Goal: Task Accomplishment & Management: Manage account settings

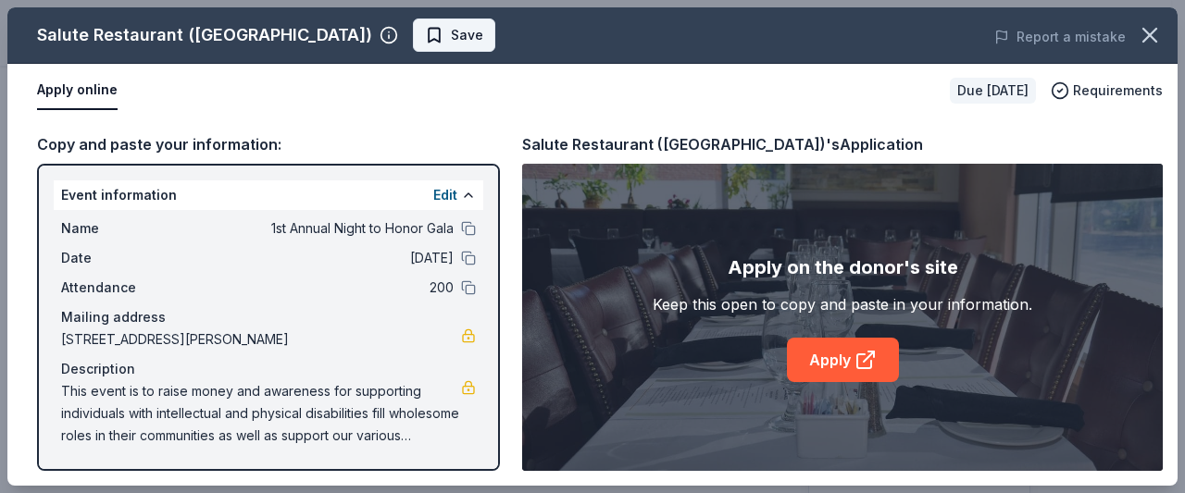
click at [451, 40] on span "Save" at bounding box center [467, 35] width 32 height 22
click at [67, 193] on div "Event information Edit" at bounding box center [269, 196] width 430 height 30
click at [123, 138] on div "Copy and paste your information:" at bounding box center [268, 144] width 463 height 24
drag, startPoint x: 85, startPoint y: 195, endPoint x: 397, endPoint y: 327, distance: 338.5
click at [397, 327] on div "Mailing address" at bounding box center [268, 317] width 415 height 22
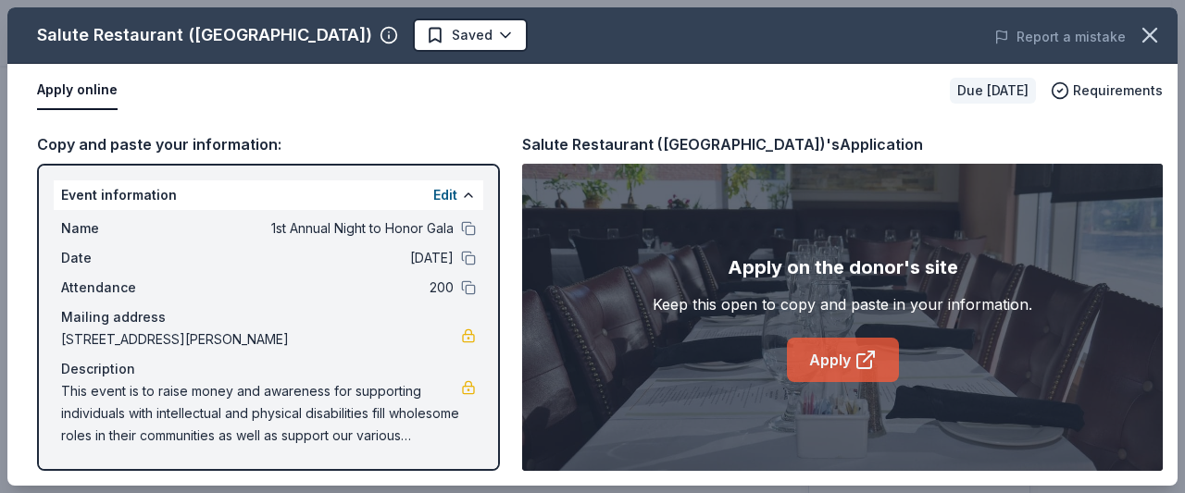
click at [816, 361] on link "Apply" at bounding box center [843, 360] width 112 height 44
click at [822, 366] on link "Apply" at bounding box center [843, 360] width 112 height 44
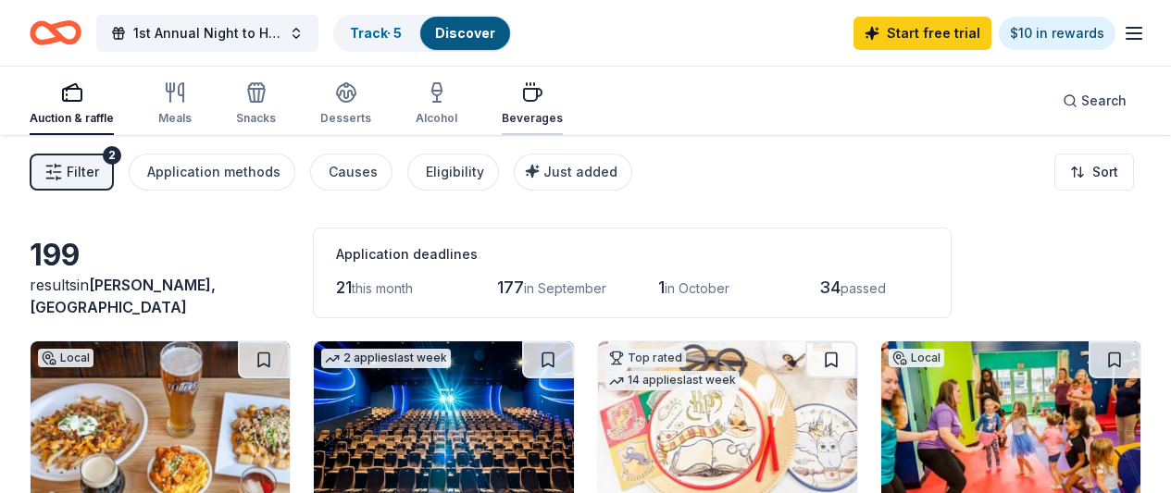
scroll to position [926, 0]
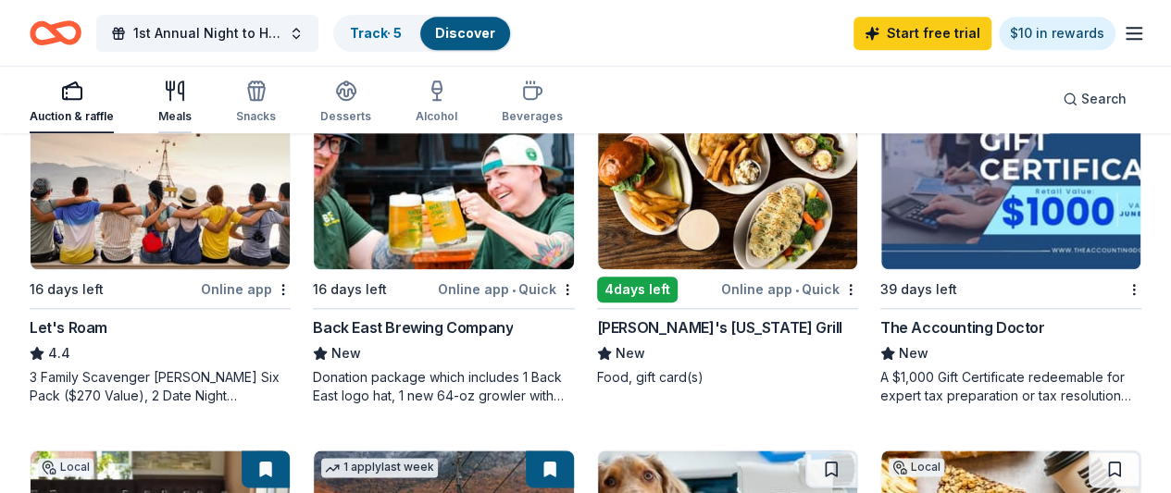
click at [186, 101] on icon "button" at bounding box center [175, 91] width 22 height 22
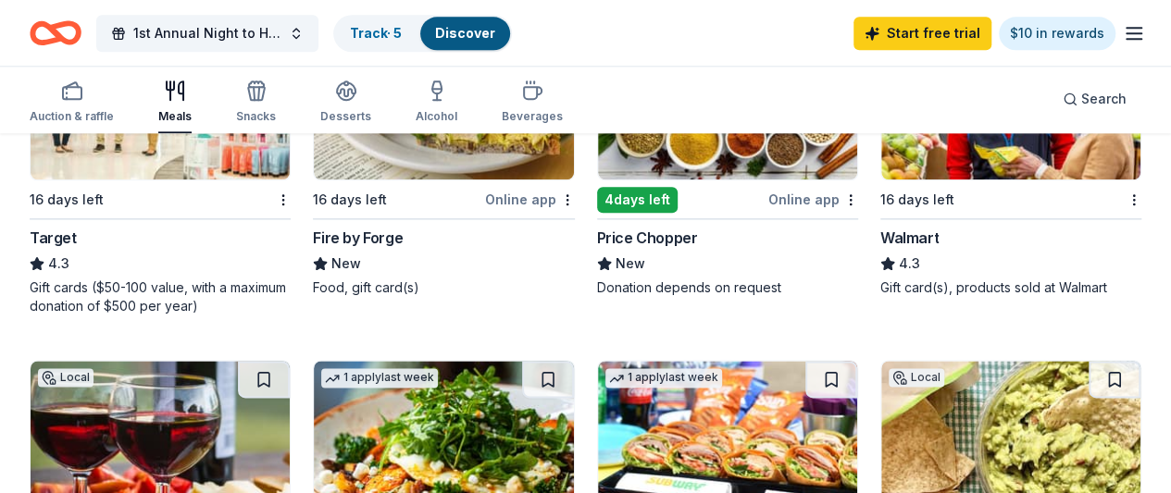
scroll to position [1018, 0]
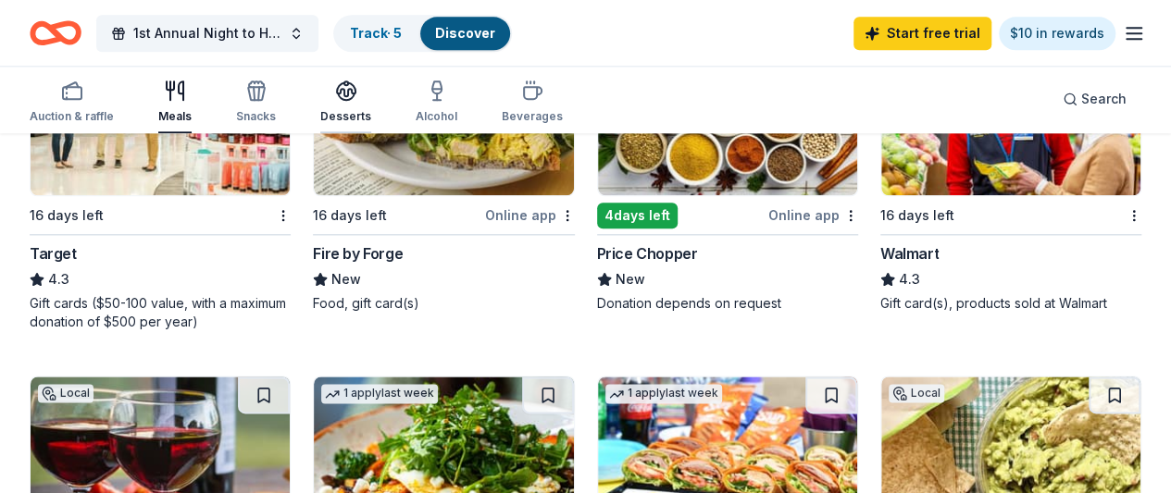
click at [361, 104] on div "Desserts" at bounding box center [345, 102] width 51 height 44
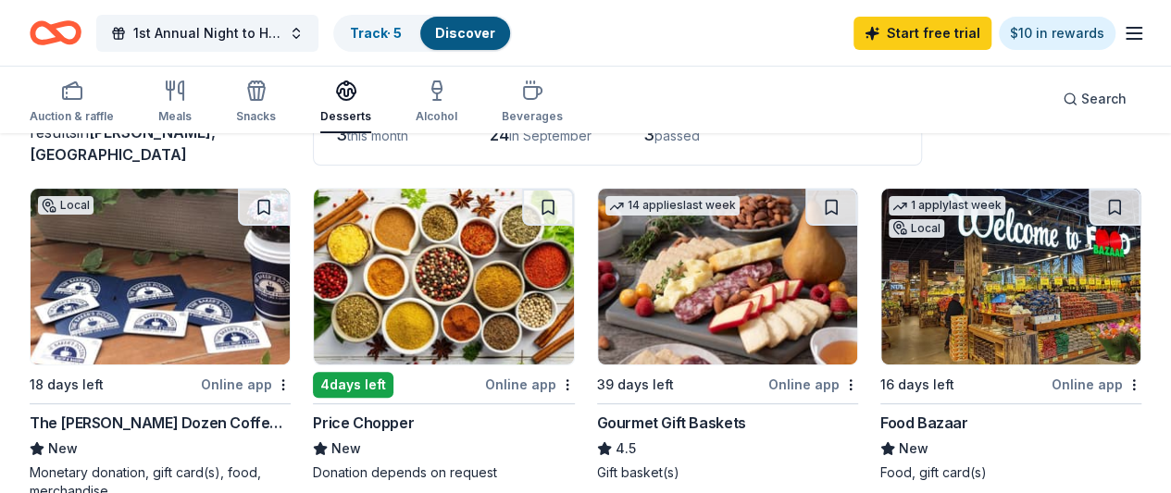
scroll to position [185, 0]
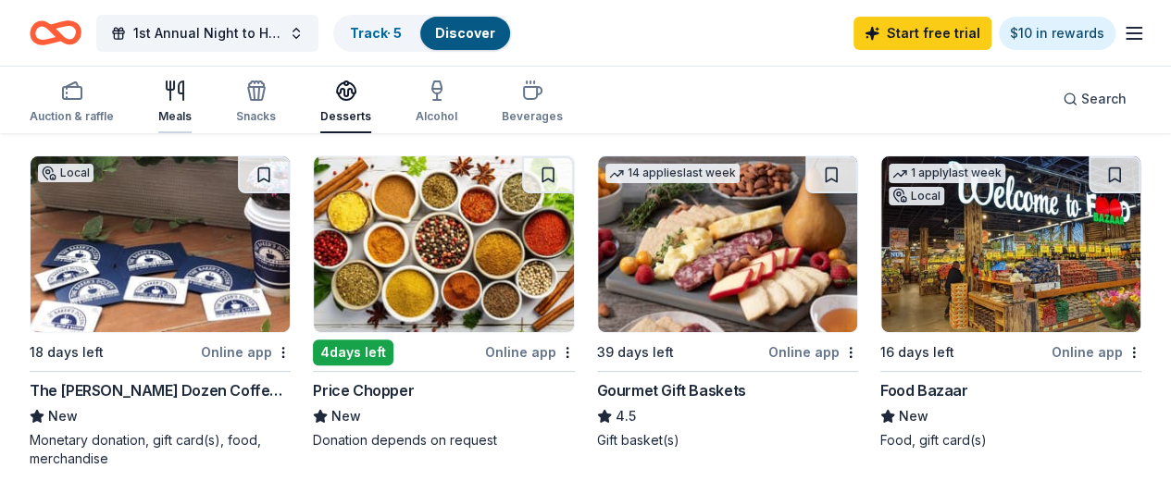
click at [192, 110] on div "Meals" at bounding box center [174, 116] width 33 height 15
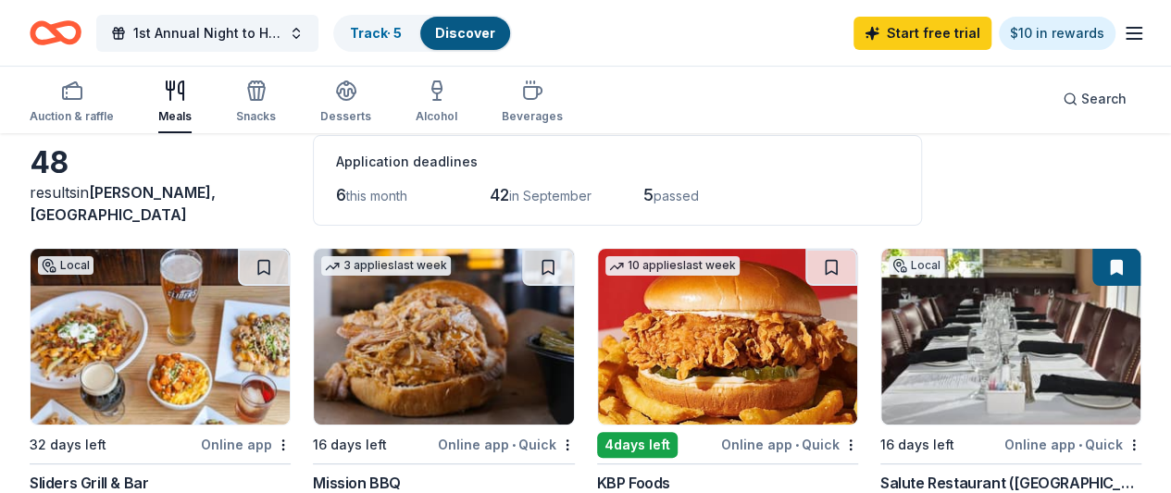
scroll to position [185, 0]
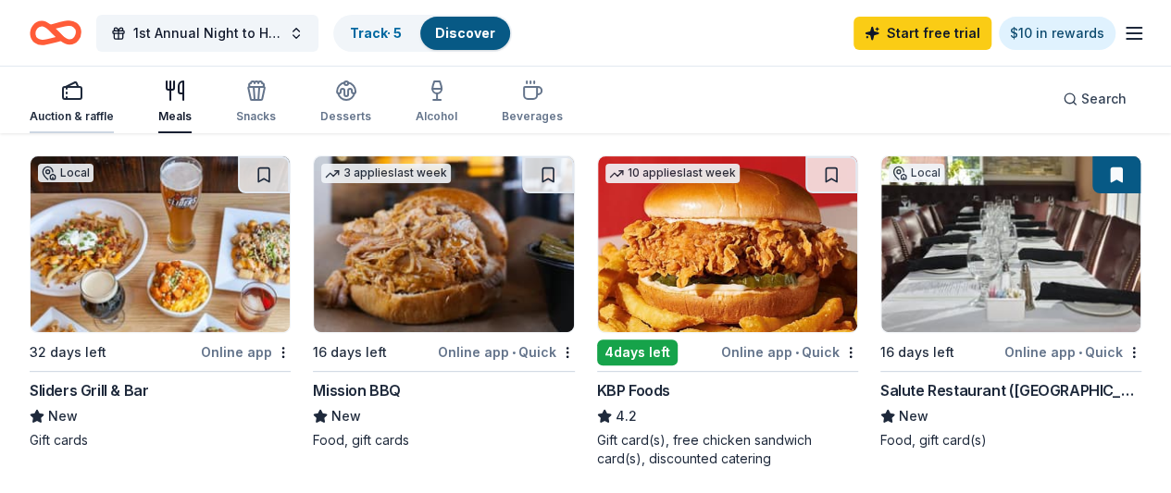
click at [96, 116] on div "Auction & raffle" at bounding box center [72, 116] width 84 height 15
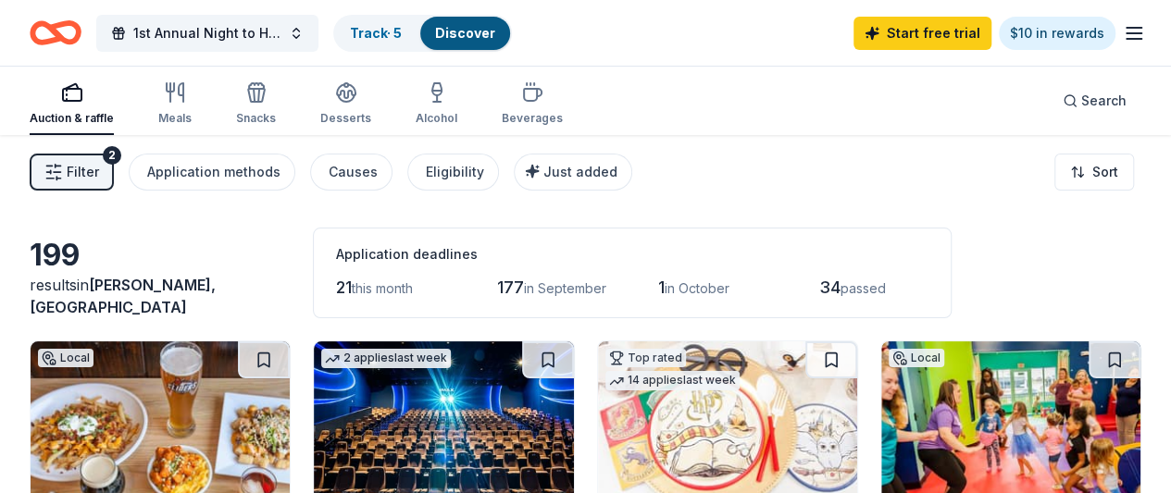
click at [94, 173] on span "Filter" at bounding box center [83, 172] width 32 height 22
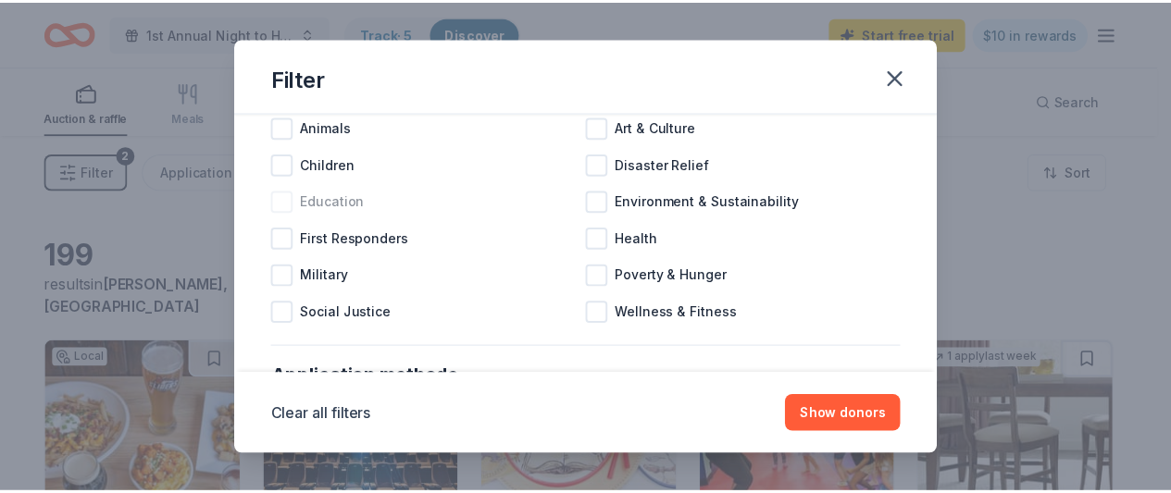
scroll to position [278, 0]
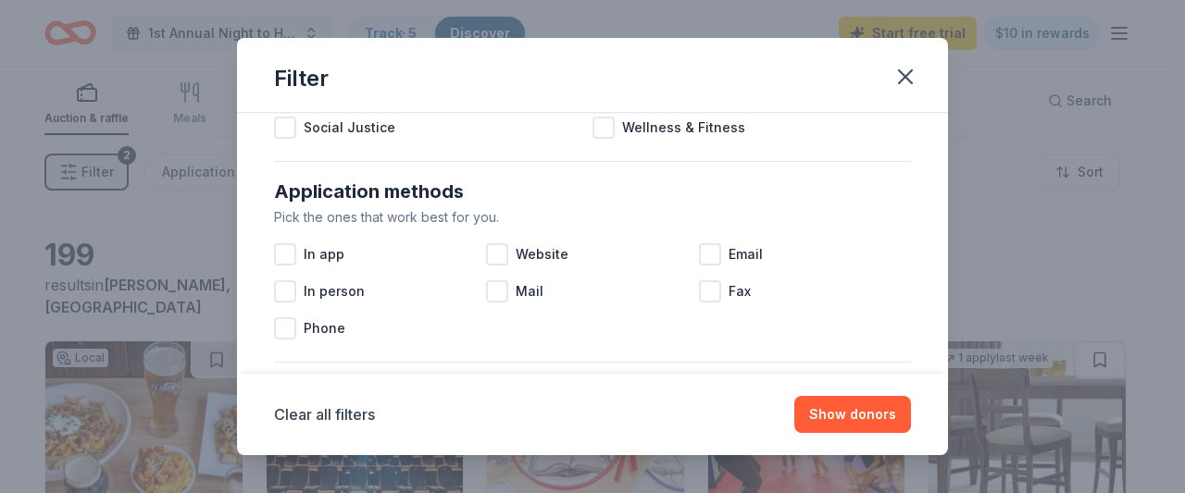
click at [122, 225] on div "Filter Causes Find donors that support causes like yours. Animals Art & Culture…" at bounding box center [592, 246] width 1185 height 493
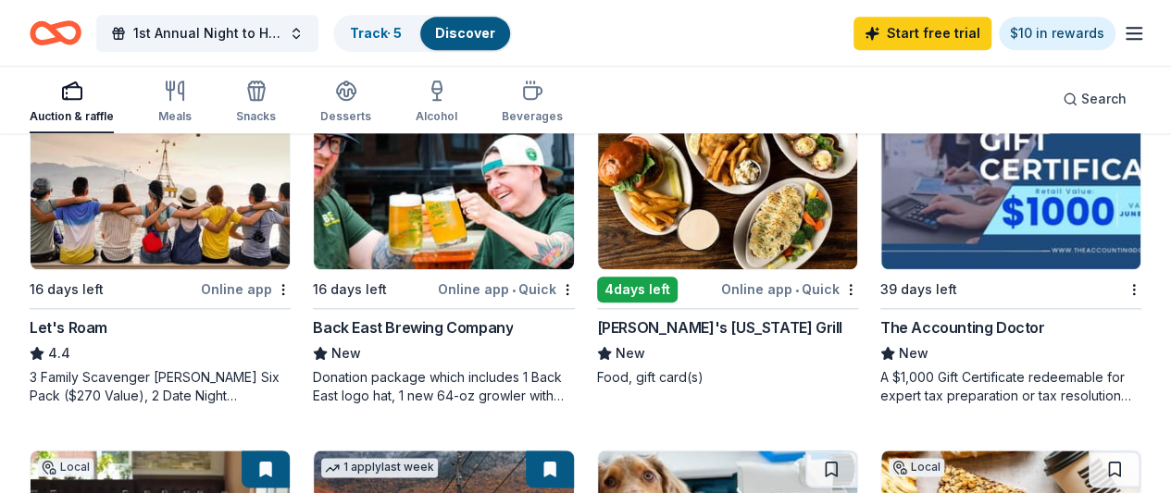
scroll to position [926, 0]
click at [448, 100] on icon "button" at bounding box center [437, 91] width 22 height 22
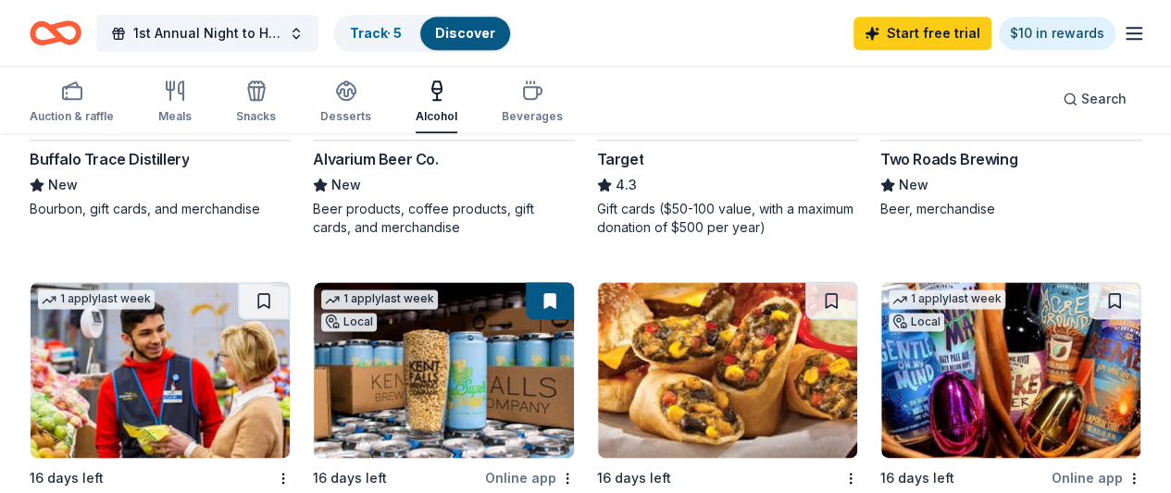
scroll to position [1111, 0]
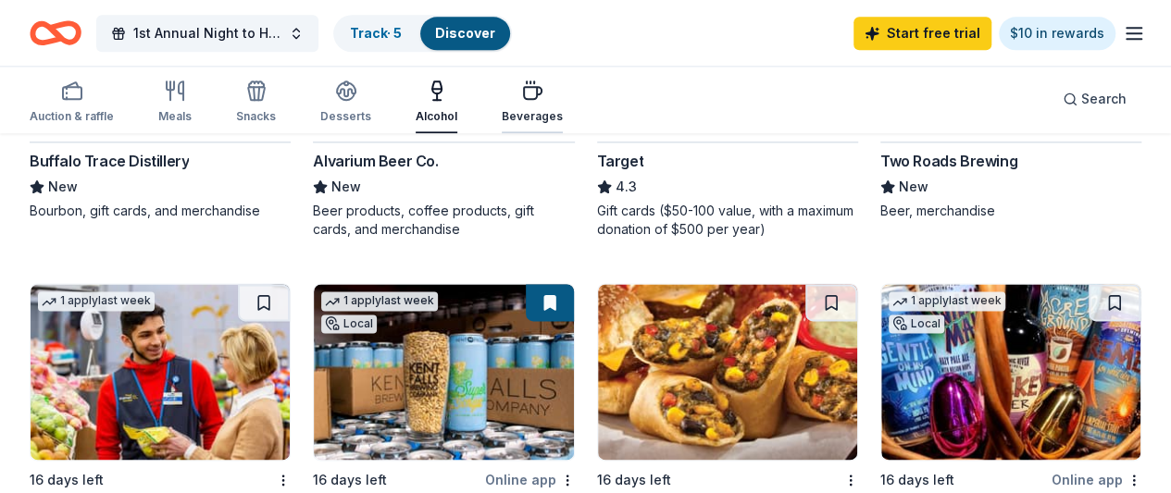
click at [559, 101] on div "button" at bounding box center [532, 91] width 61 height 22
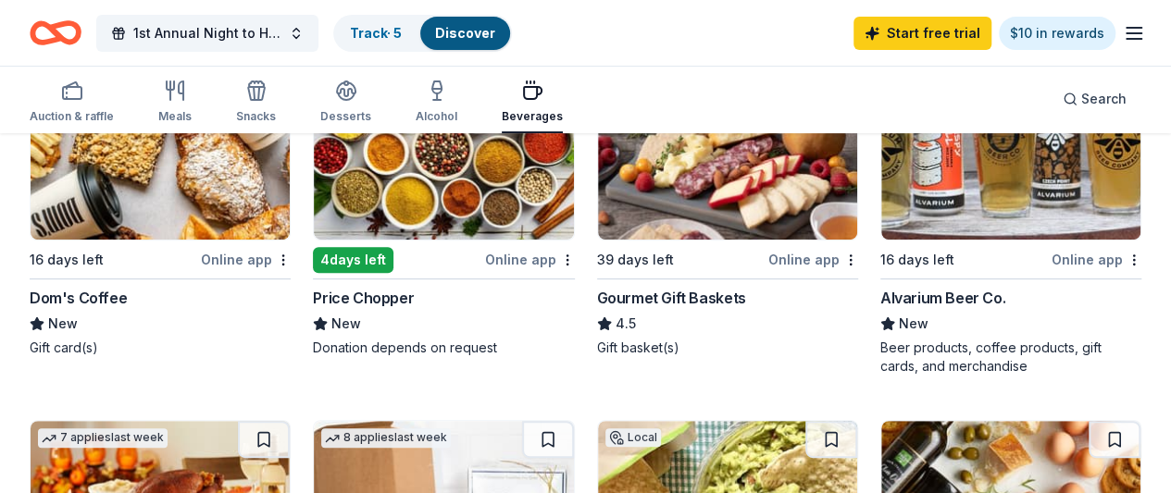
scroll to position [185, 0]
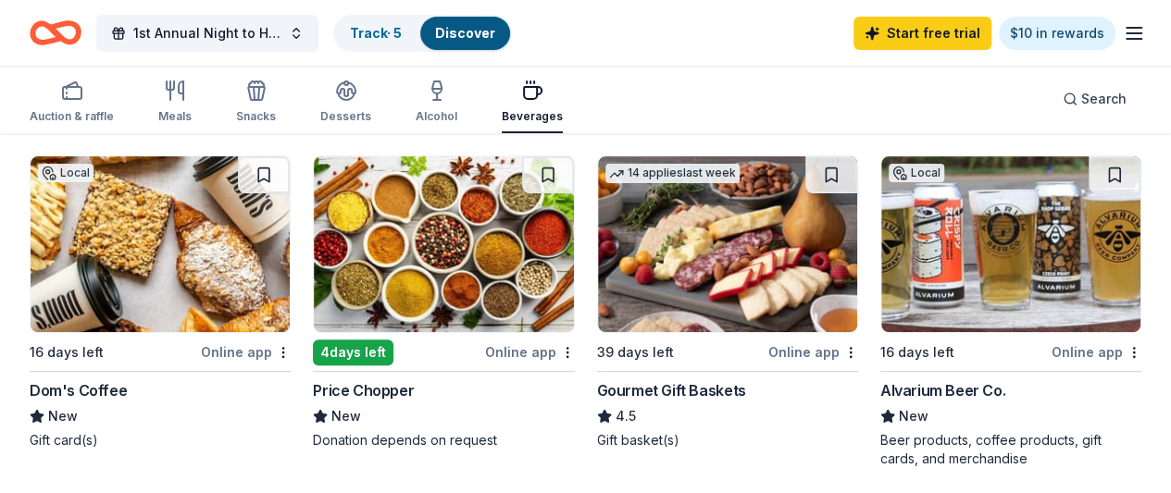
click at [314, 380] on div "Price Chopper" at bounding box center [363, 391] width 101 height 22
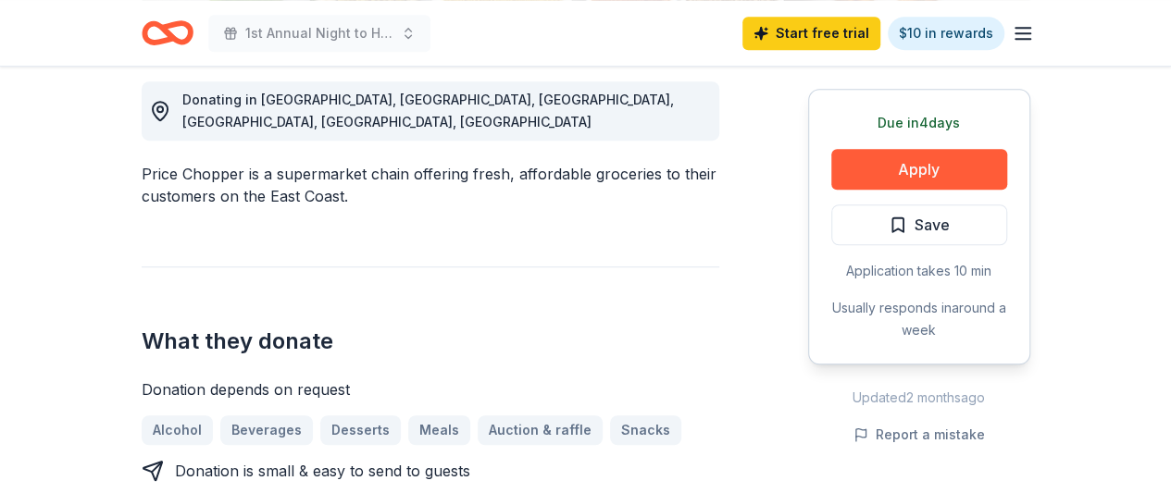
scroll to position [555, 0]
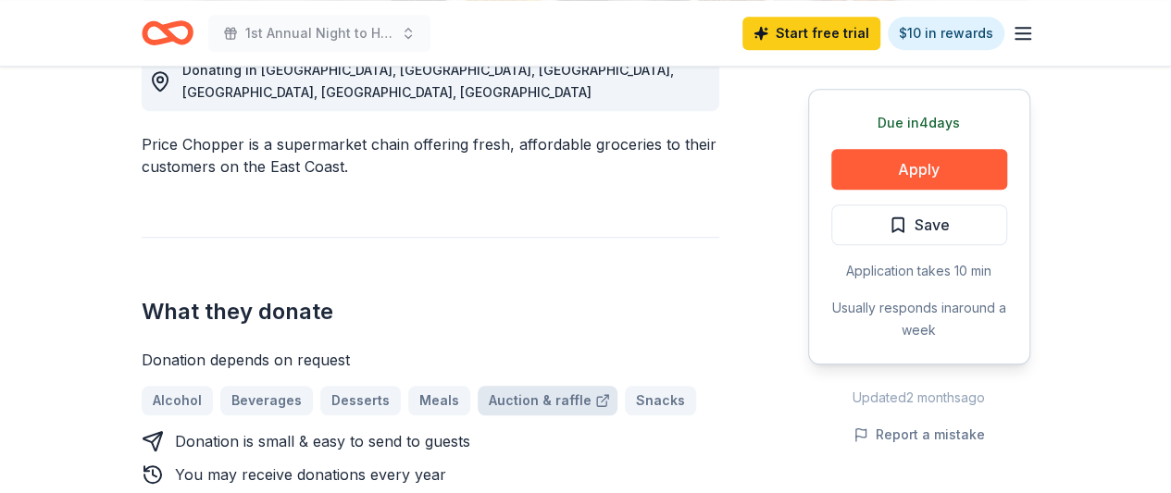
click at [531, 386] on link "Auction & raffle" at bounding box center [548, 401] width 140 height 30
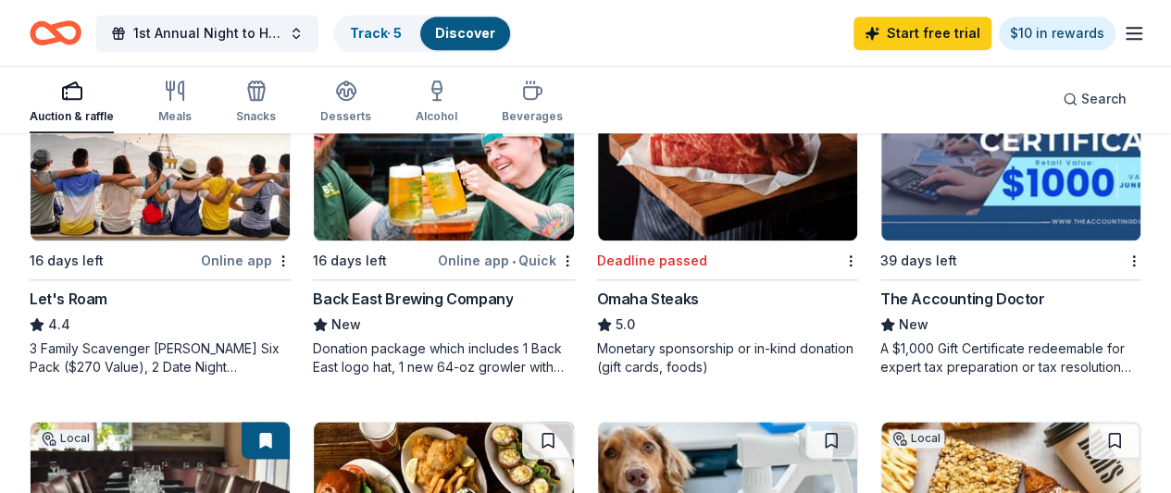
scroll to position [926, 0]
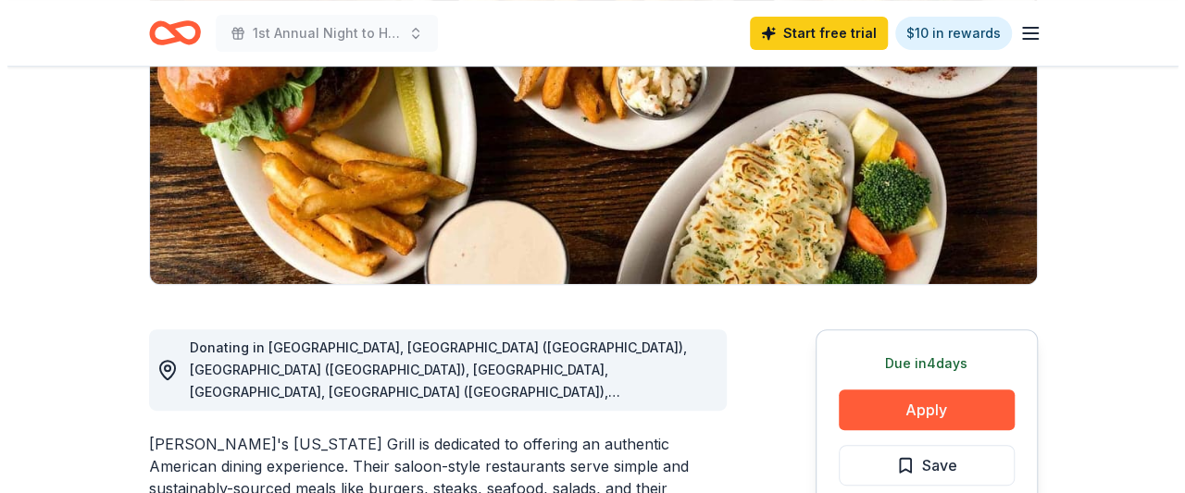
scroll to position [370, 0]
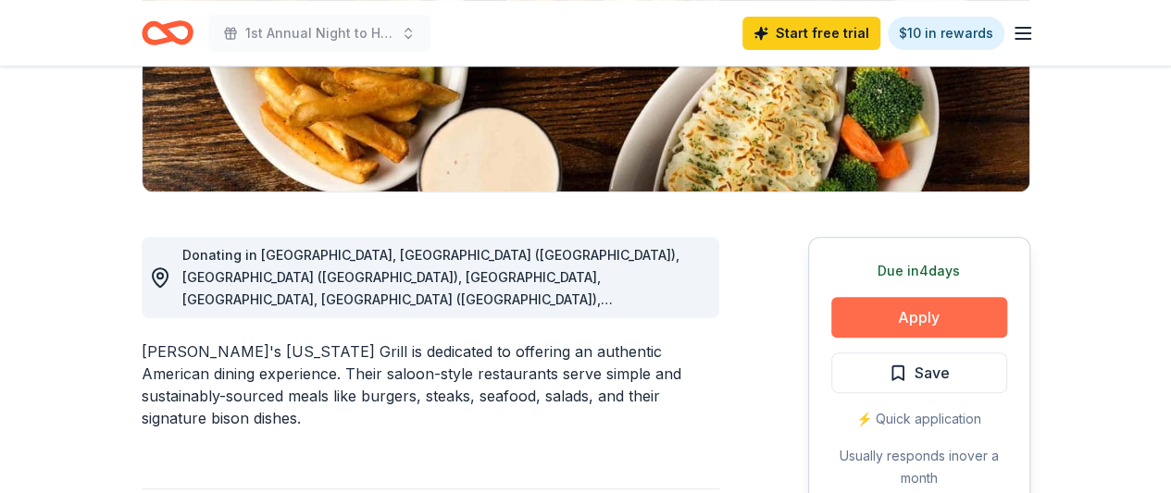
click at [926, 314] on button "Apply" at bounding box center [919, 317] width 176 height 41
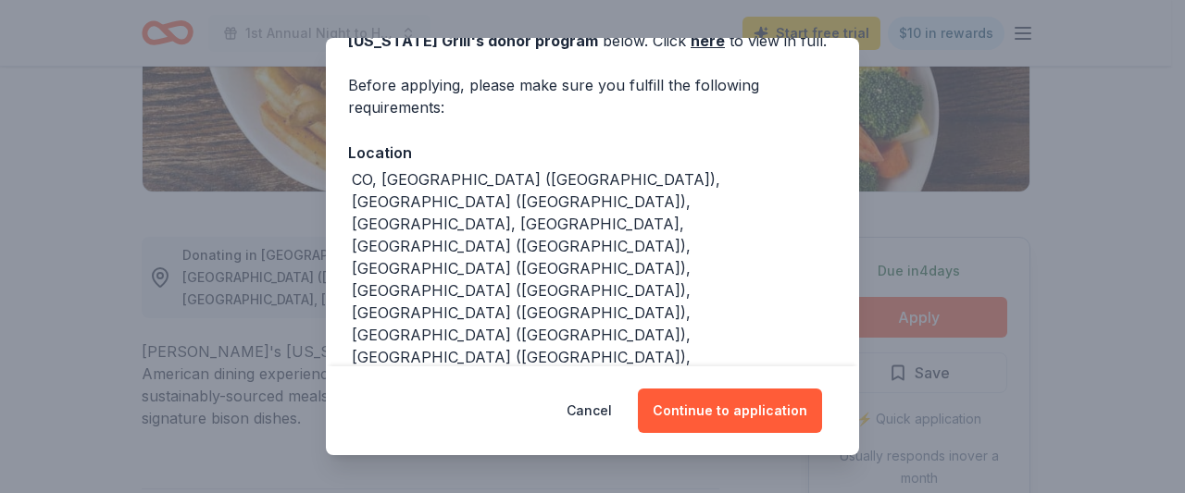
scroll to position [135, 0]
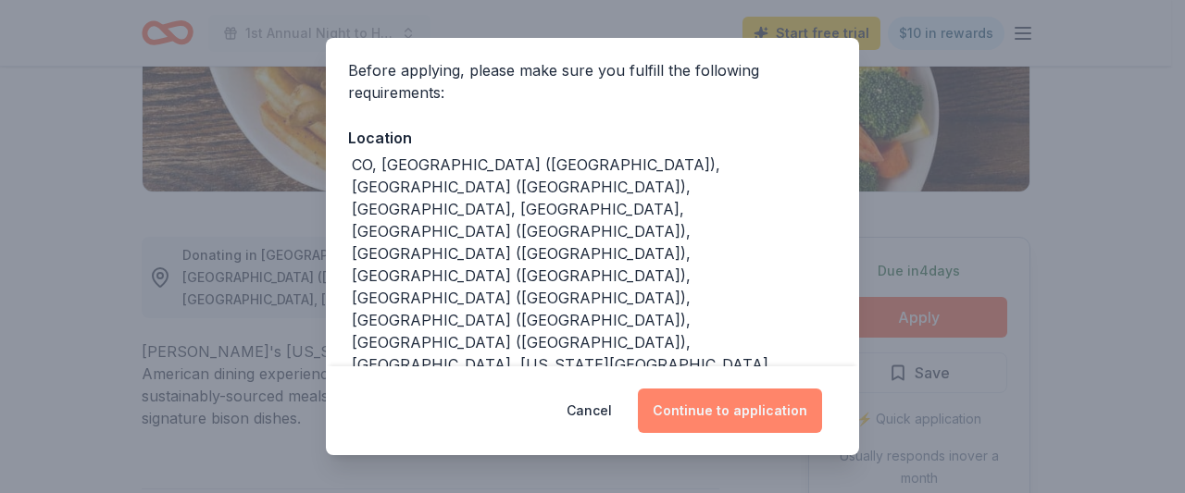
click at [701, 410] on button "Continue to application" at bounding box center [730, 411] width 184 height 44
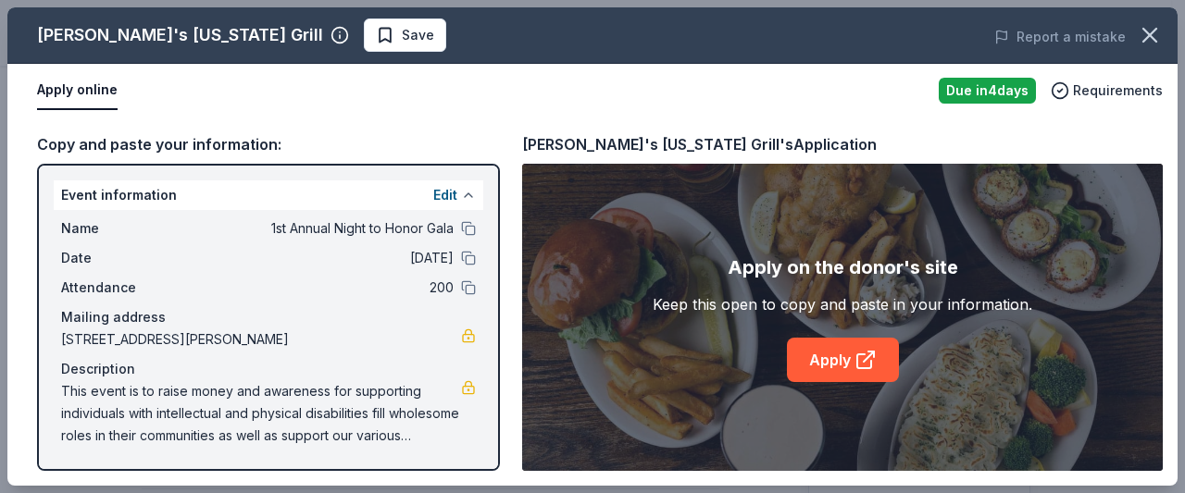
click at [461, 194] on button at bounding box center [468, 195] width 15 height 15
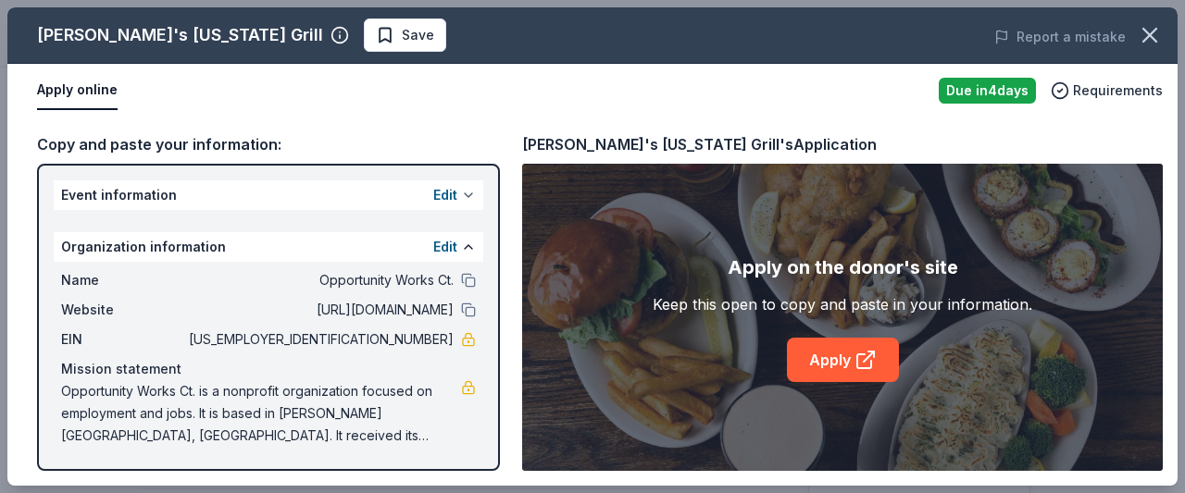
click at [452, 194] on button "Edit" at bounding box center [445, 195] width 24 height 22
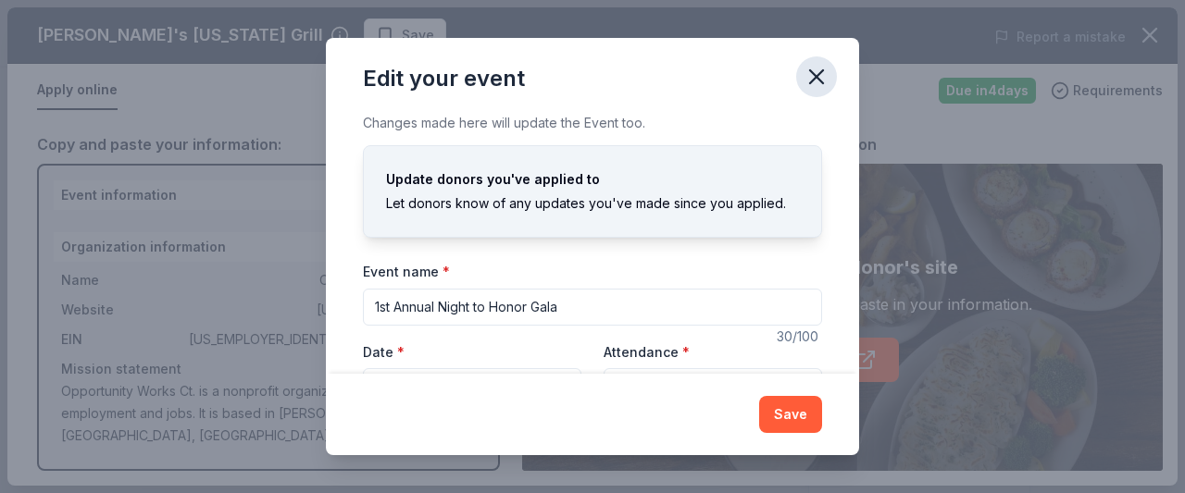
click at [816, 71] on icon "button" at bounding box center [817, 77] width 26 height 26
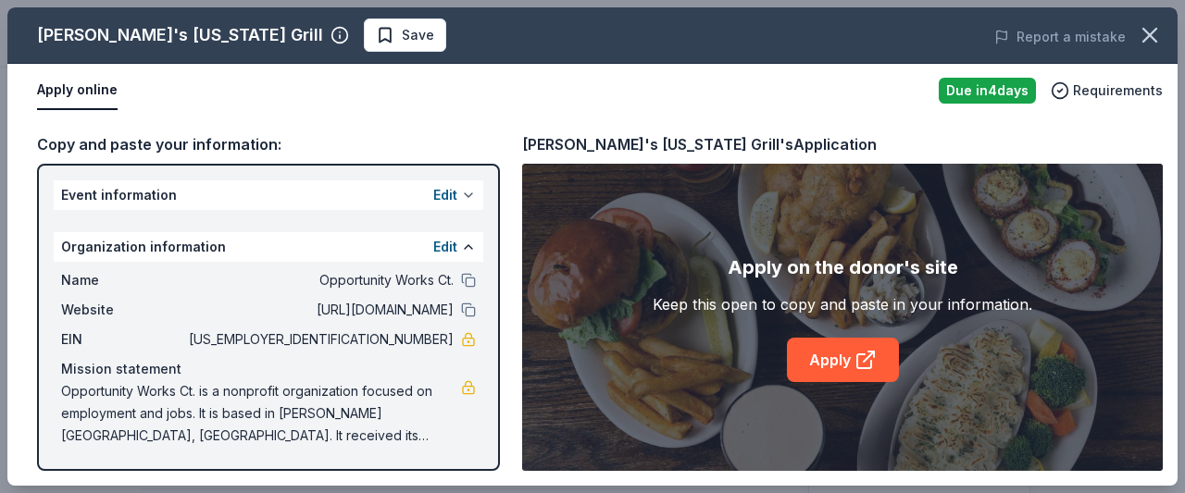
click at [474, 195] on button at bounding box center [468, 195] width 15 height 15
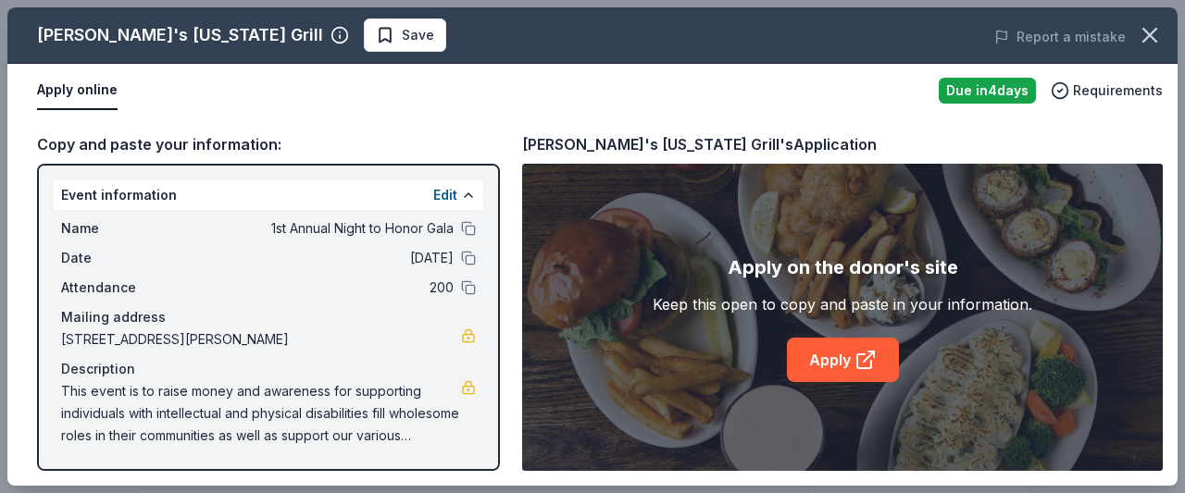
drag, startPoint x: 394, startPoint y: 223, endPoint x: 146, endPoint y: 142, distance: 261.1
click at [146, 142] on div "Copy and paste your information:" at bounding box center [268, 144] width 463 height 24
click at [365, 427] on span "This event is to raise money and awareness for supporting individuals with inte…" at bounding box center [261, 413] width 400 height 67
click at [370, 432] on span "This event is to raise money and awareness for supporting individuals with inte…" at bounding box center [261, 413] width 400 height 67
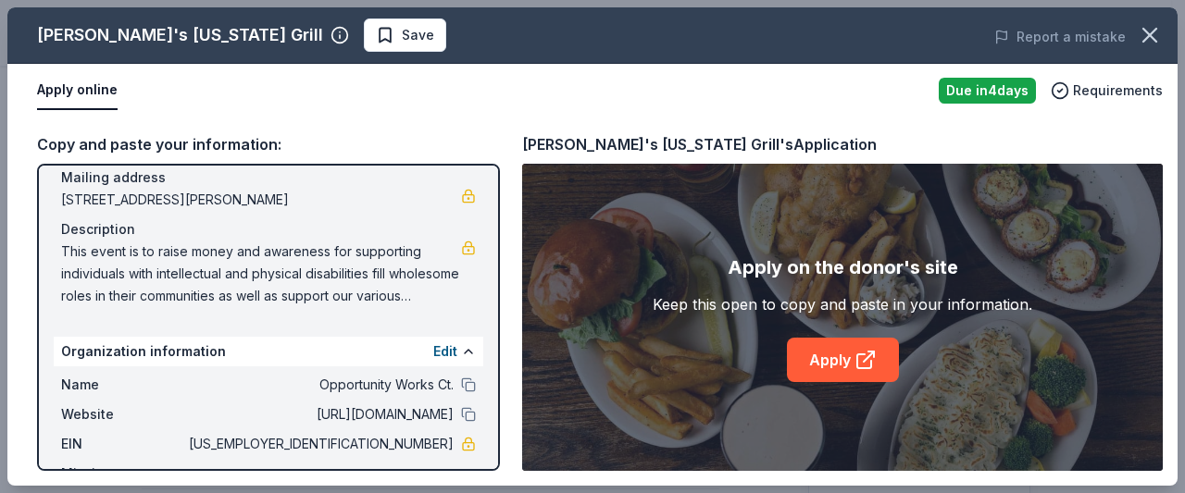
scroll to position [0, 0]
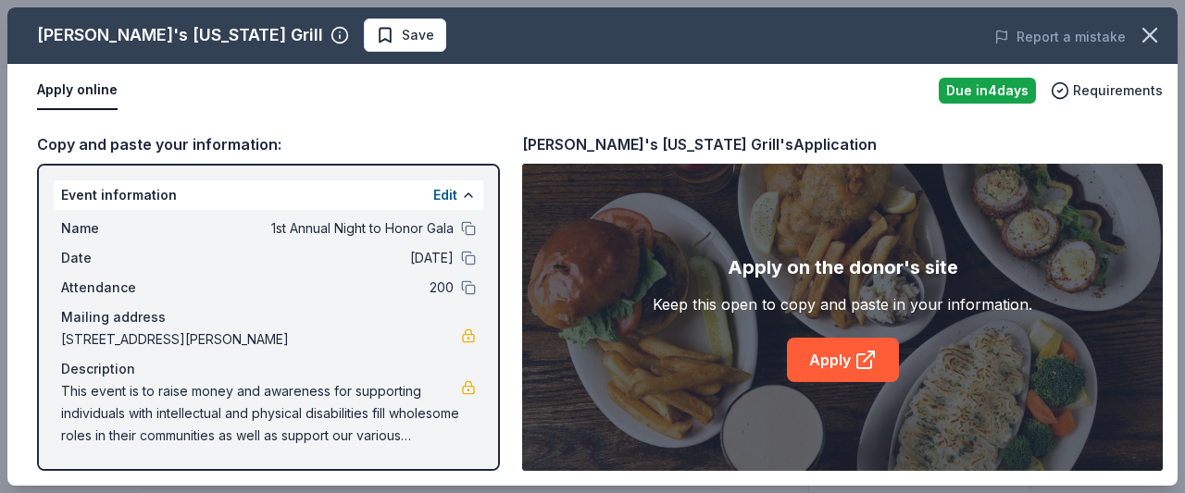
click at [218, 138] on div "Copy and paste your information:" at bounding box center [268, 144] width 463 height 24
drag, startPoint x: 98, startPoint y: 219, endPoint x: 65, endPoint y: 294, distance: 82.1
click at [65, 294] on span "Attendance" at bounding box center [123, 288] width 124 height 22
click at [821, 362] on link "Apply" at bounding box center [843, 360] width 112 height 44
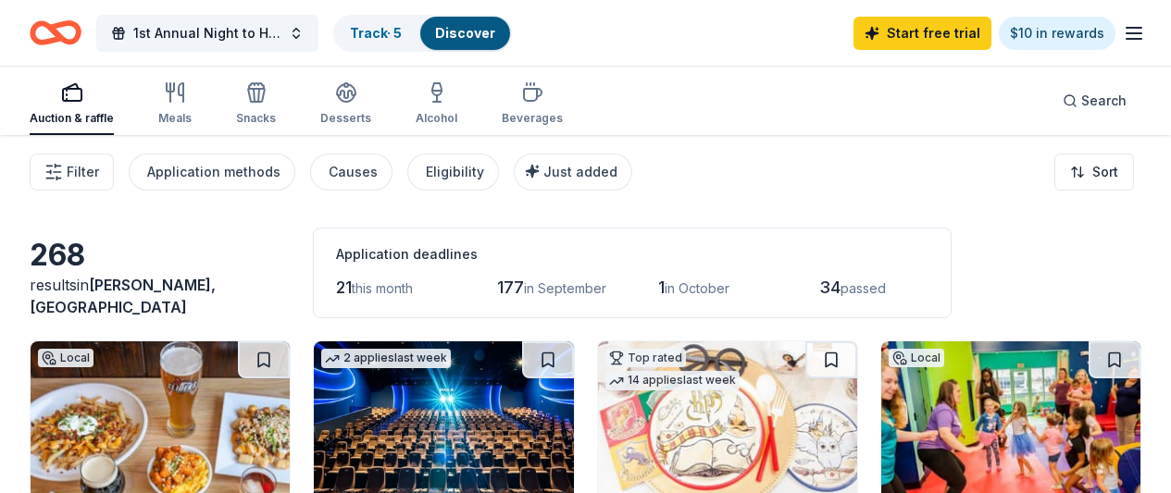
scroll to position [926, 0]
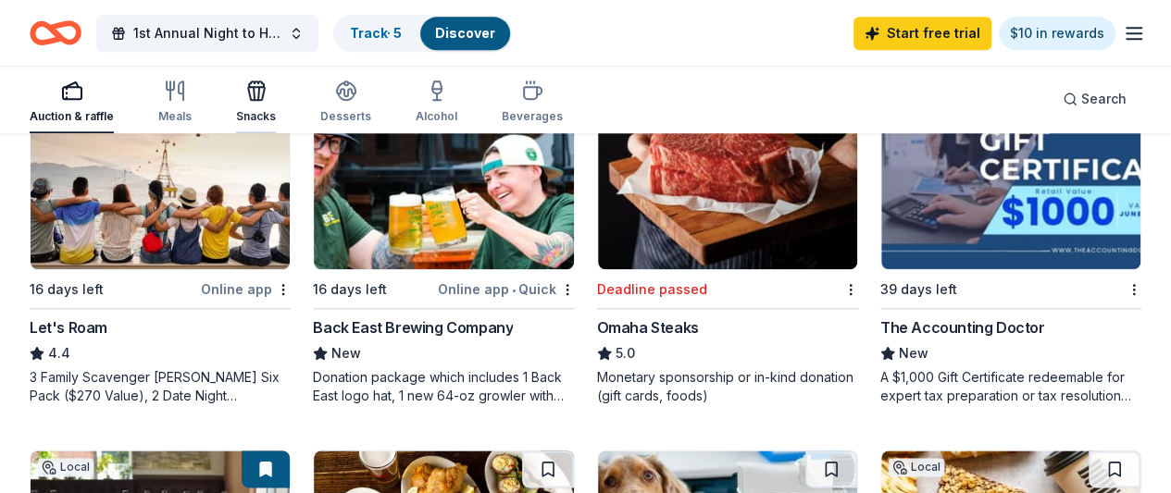
click at [263, 107] on div "Snacks" at bounding box center [256, 102] width 40 height 44
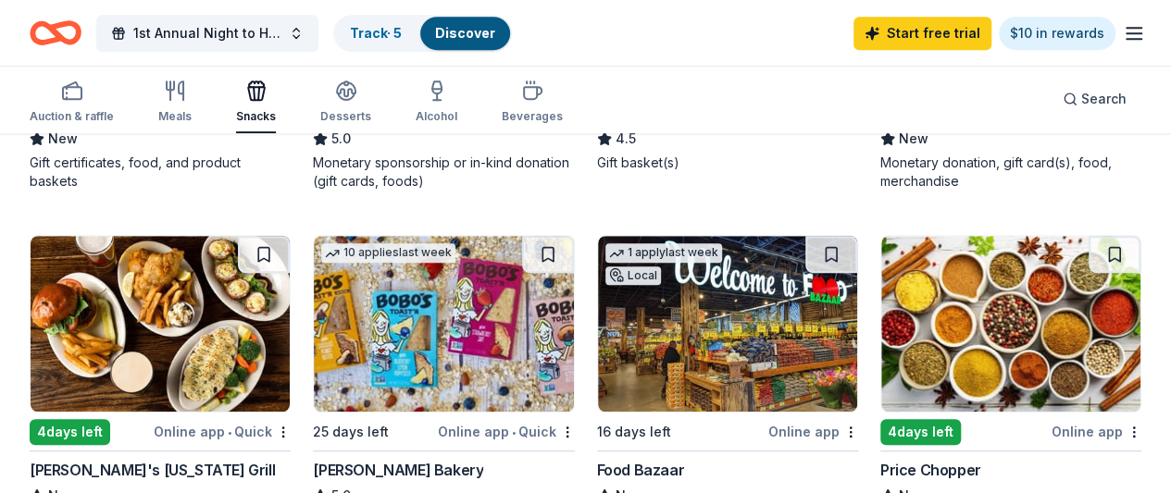
scroll to position [555, 0]
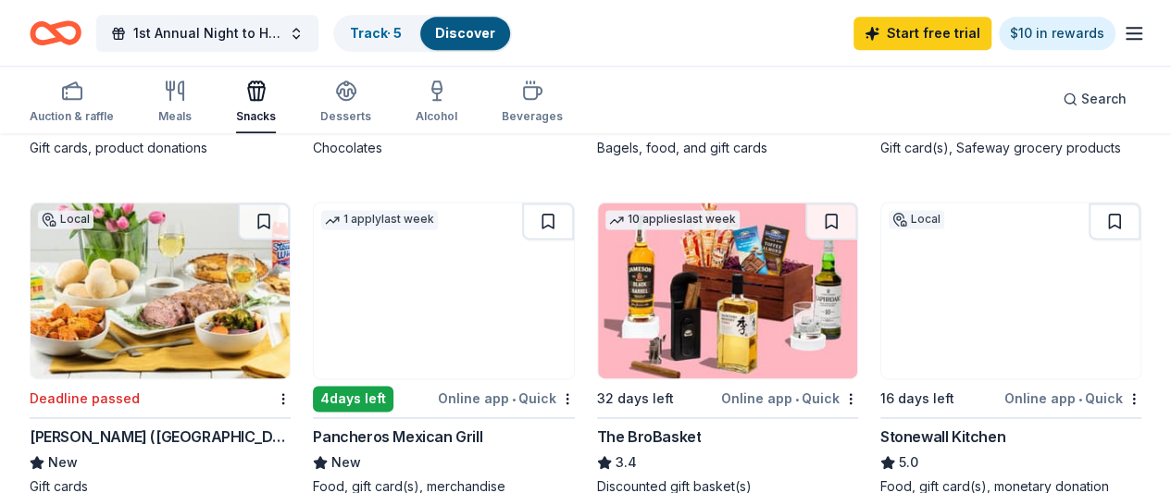
scroll to position [1203, 0]
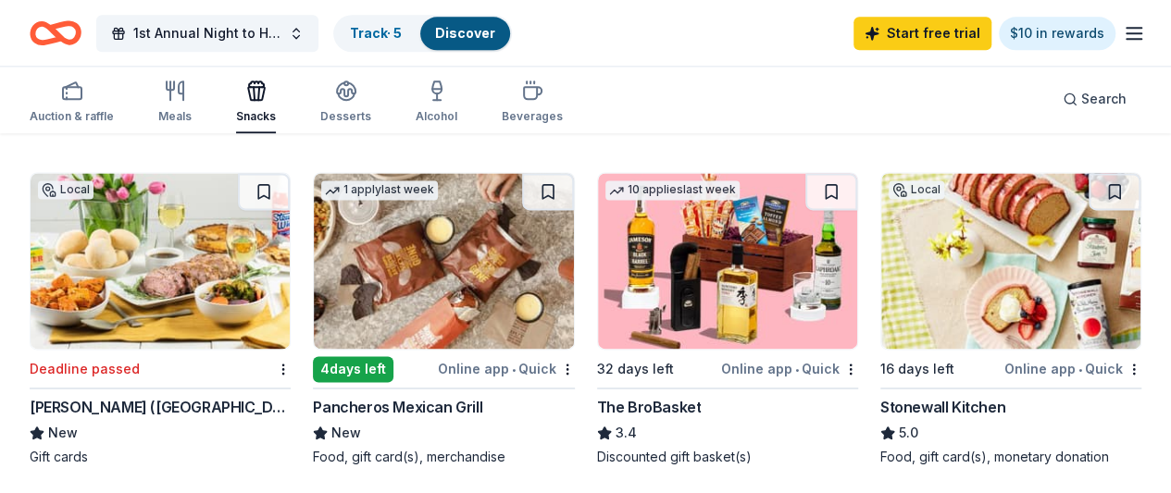
click at [1123, 35] on icon "button" at bounding box center [1134, 33] width 22 height 22
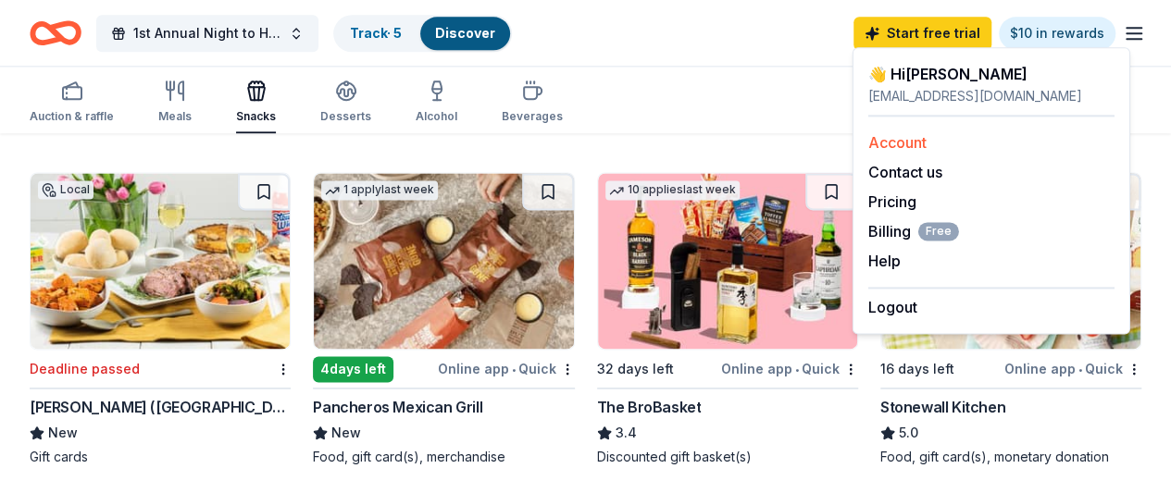
click at [906, 139] on link "Account" at bounding box center [897, 142] width 58 height 19
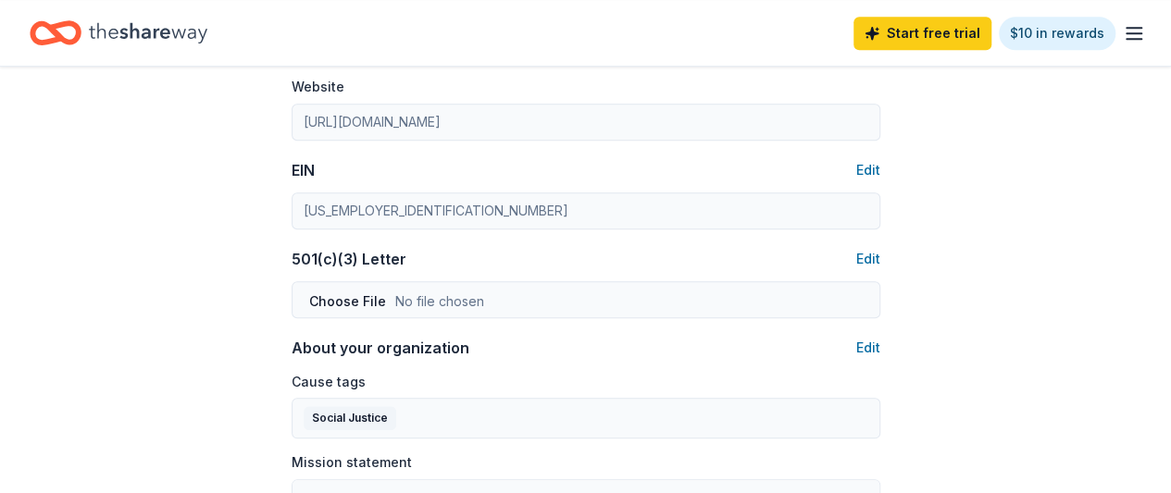
scroll to position [926, 0]
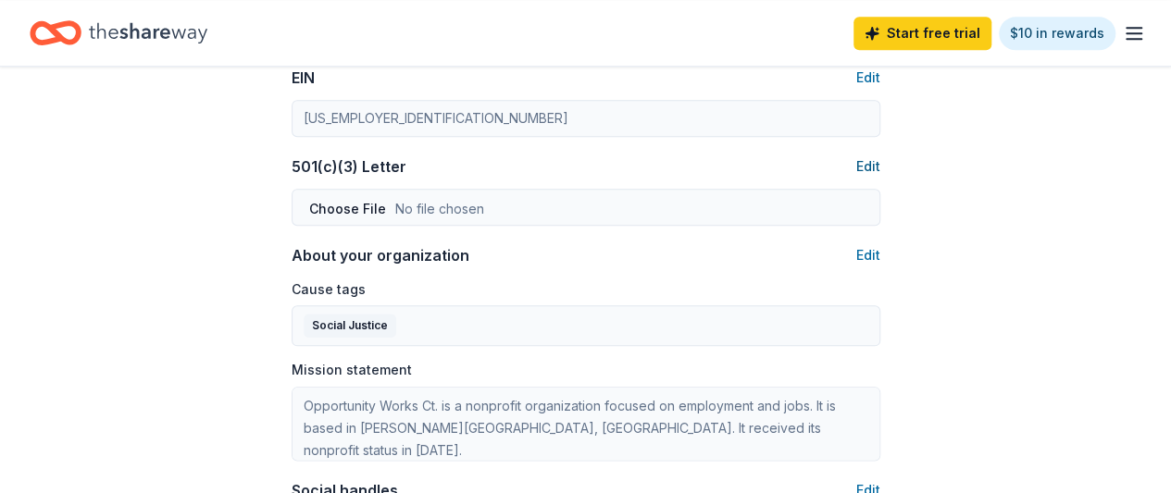
click at [861, 161] on button "Edit" at bounding box center [868, 167] width 24 height 22
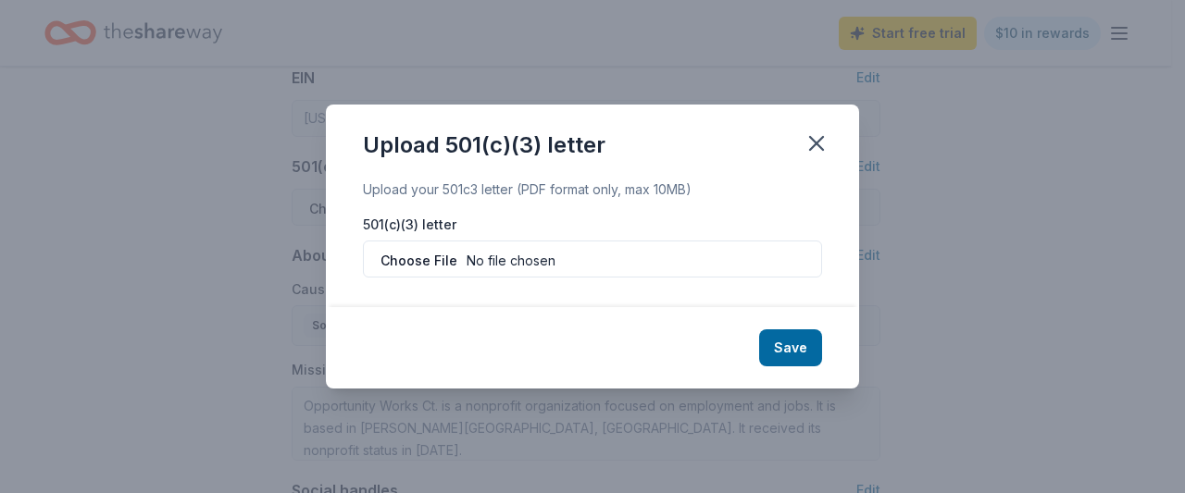
click at [442, 192] on div "Upload your 501c3 letter (PDF format only, max 10MB)" at bounding box center [592, 190] width 459 height 22
click at [430, 330] on div "Save" at bounding box center [592, 347] width 533 height 81
click at [428, 297] on div "Upload your 501c3 letter (PDF format only, max 10MB) 501(c)(3) letter" at bounding box center [592, 244] width 533 height 130
click at [443, 343] on div "Save" at bounding box center [592, 347] width 533 height 81
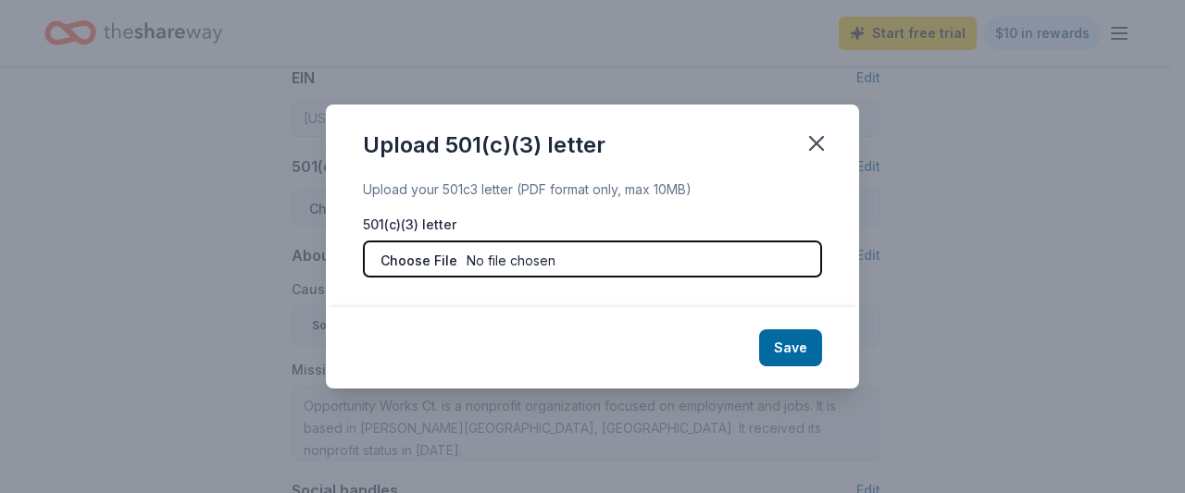
click at [475, 256] on input "file" at bounding box center [592, 259] width 459 height 37
type input "C:\fakepath\501c3 IRS letter.pdf"
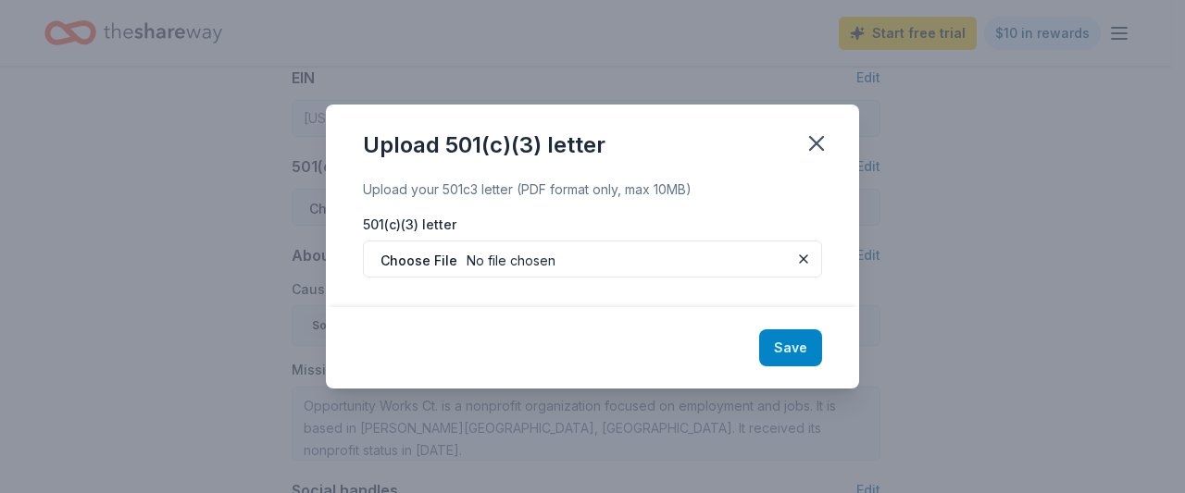
click at [804, 347] on button "Save" at bounding box center [790, 348] width 63 height 37
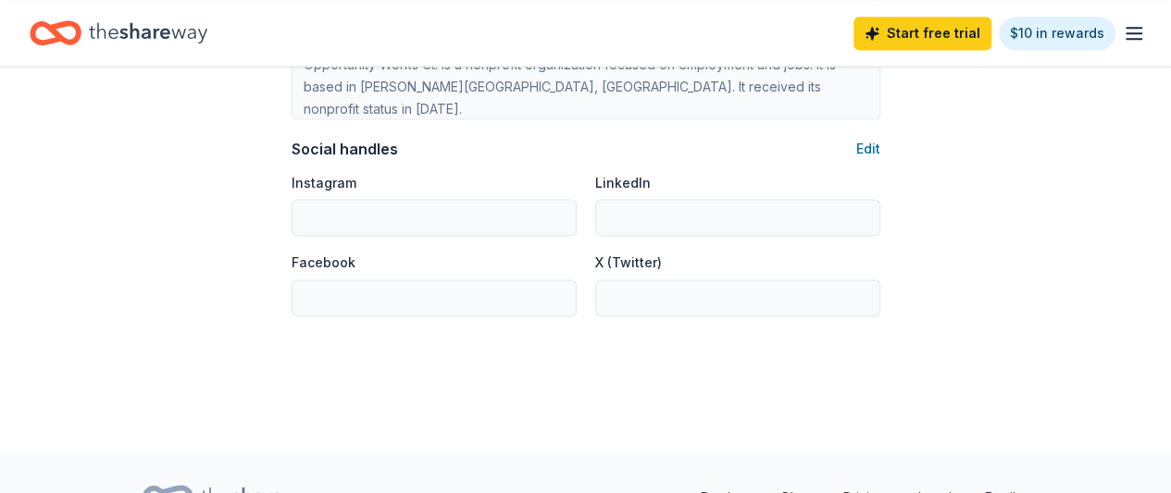
scroll to position [1296, 0]
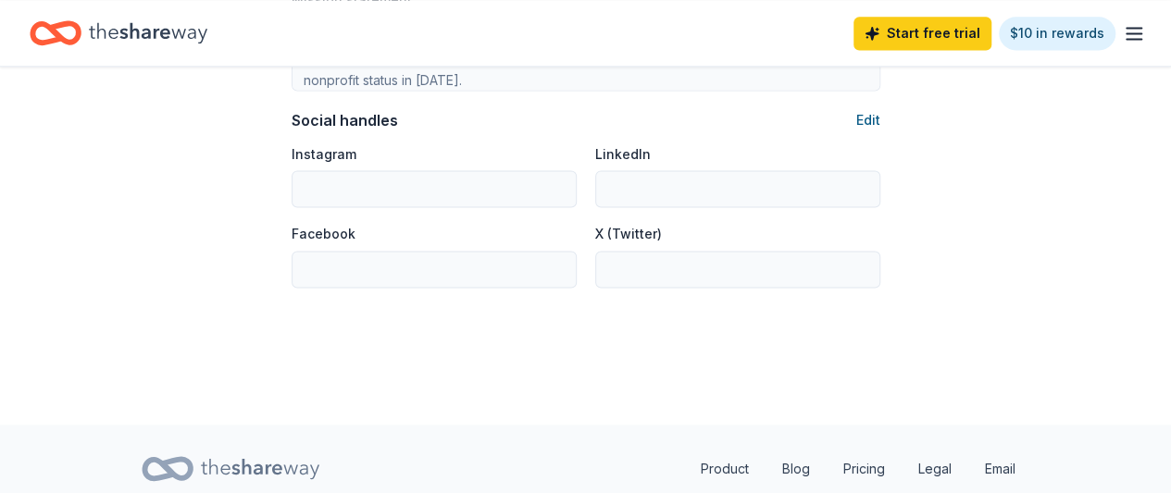
click at [868, 117] on button "Edit" at bounding box center [868, 120] width 24 height 22
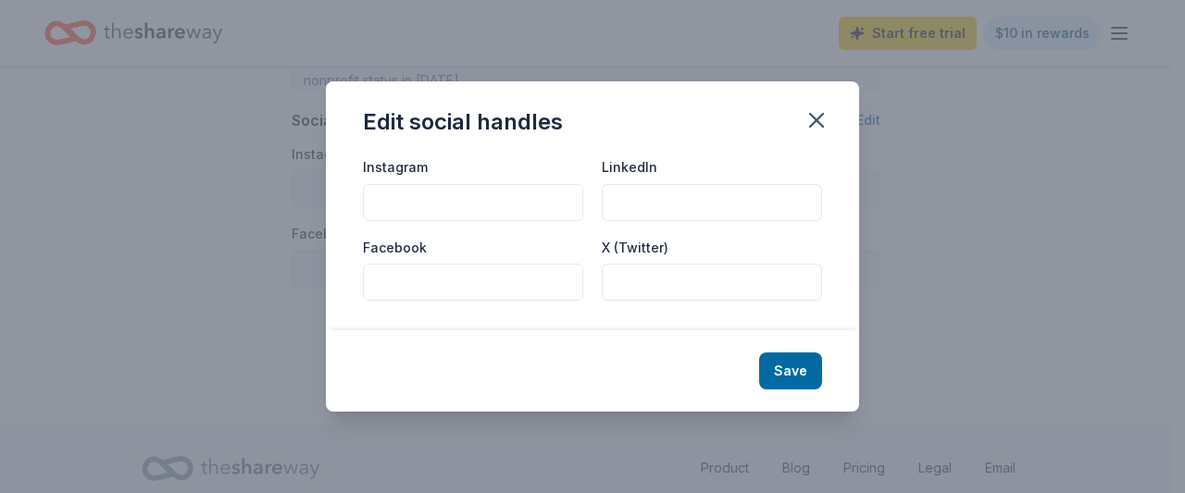
click at [388, 284] on input "Facebook" at bounding box center [473, 282] width 220 height 37
type input "Opportunity Works Connecticut"
click at [416, 200] on input "Instagram" at bounding box center [473, 202] width 220 height 37
drag, startPoint x: 576, startPoint y: 282, endPoint x: 344, endPoint y: 281, distance: 231.4
click at [344, 281] on div "Instagram LinkedIn Facebook Opportunity Works Connecticut X (Twitter)" at bounding box center [592, 243] width 533 height 175
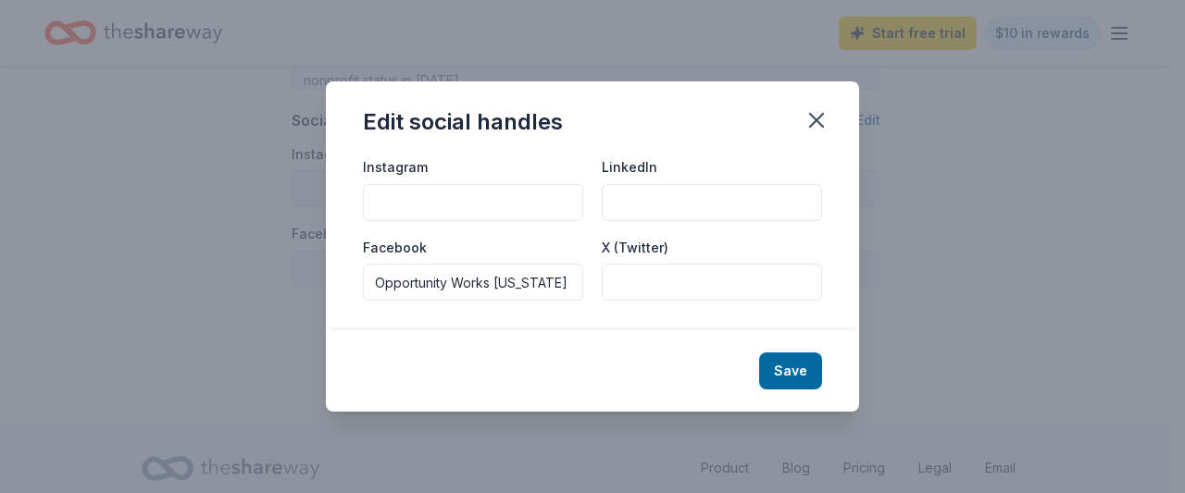
click at [405, 200] on input "Instagram" at bounding box center [473, 202] width 220 height 37
paste input "Opportunity Works Connecticut"
type input "Opportunity Works Connecticut"
click at [631, 198] on input "LinkedIn" at bounding box center [712, 202] width 220 height 37
drag, startPoint x: 630, startPoint y: 199, endPoint x: 528, endPoint y: 247, distance: 113.5
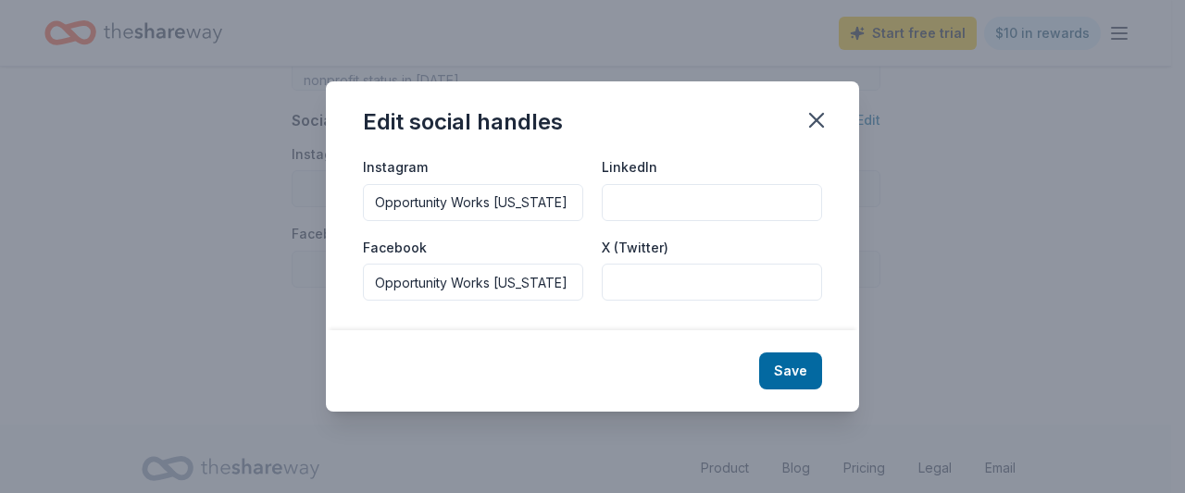
click at [528, 247] on div "Facebook Opportunity Works Connecticut" at bounding box center [473, 269] width 220 height 66
click at [642, 200] on input "LinkedIn" at bounding box center [712, 202] width 220 height 37
drag, startPoint x: 642, startPoint y: 203, endPoint x: 538, endPoint y: 217, distance: 105.5
click at [538, 217] on input "Opportunity Works Connecticut" at bounding box center [473, 202] width 220 height 37
click at [770, 366] on button "Save" at bounding box center [790, 371] width 63 height 37
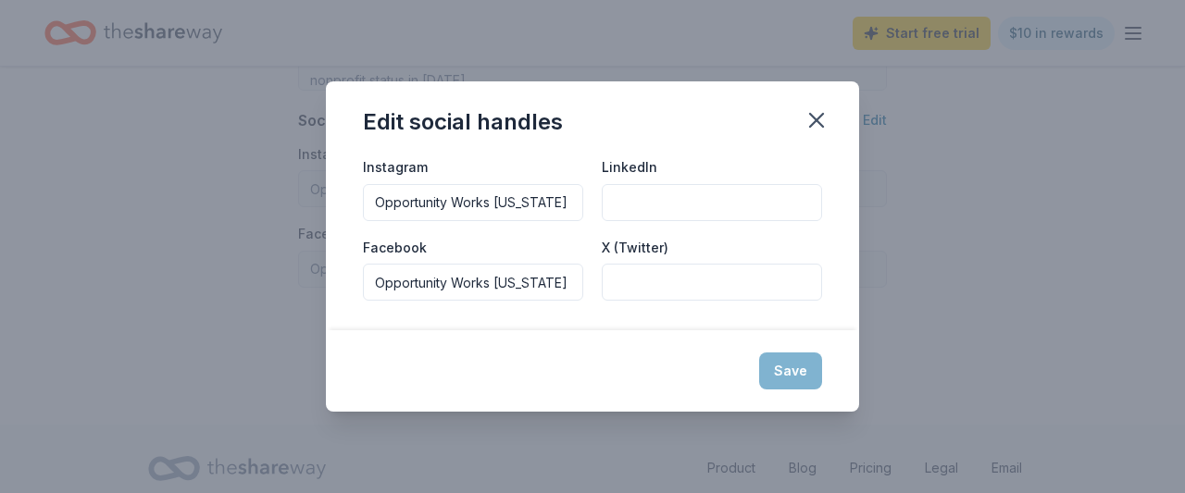
type input "Opportunity Works Connecticut"
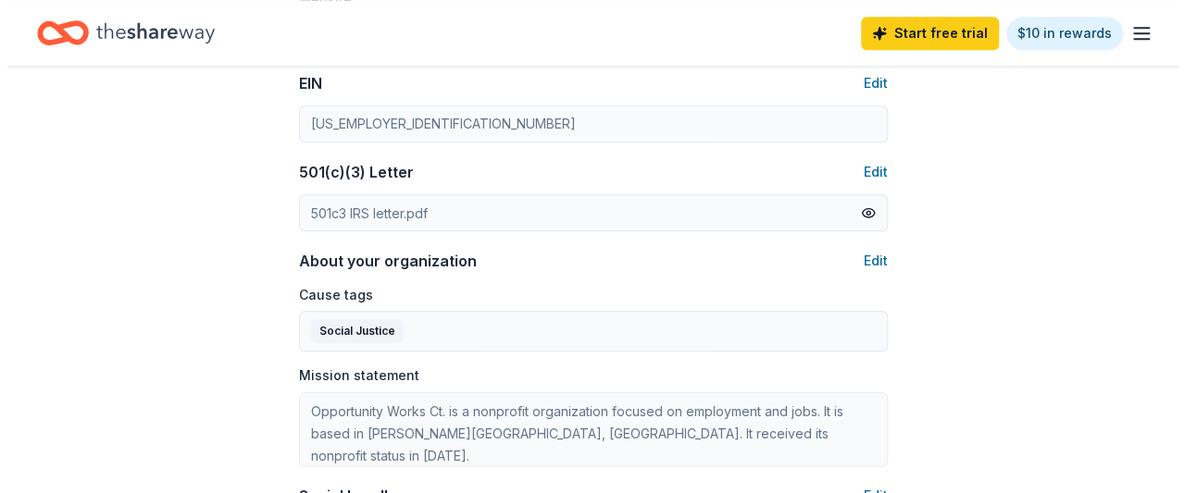
scroll to position [926, 0]
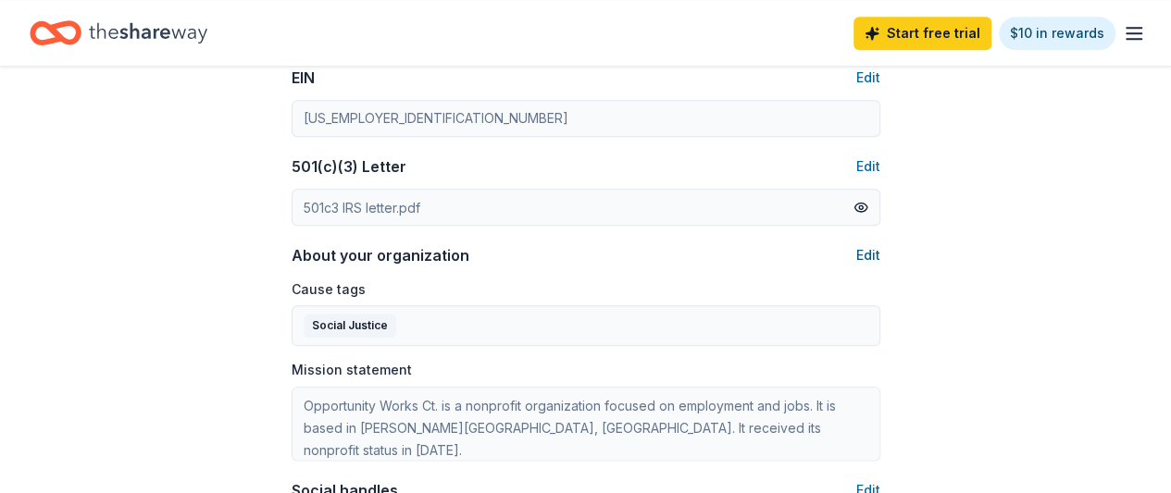
click at [874, 251] on button "Edit" at bounding box center [868, 255] width 24 height 22
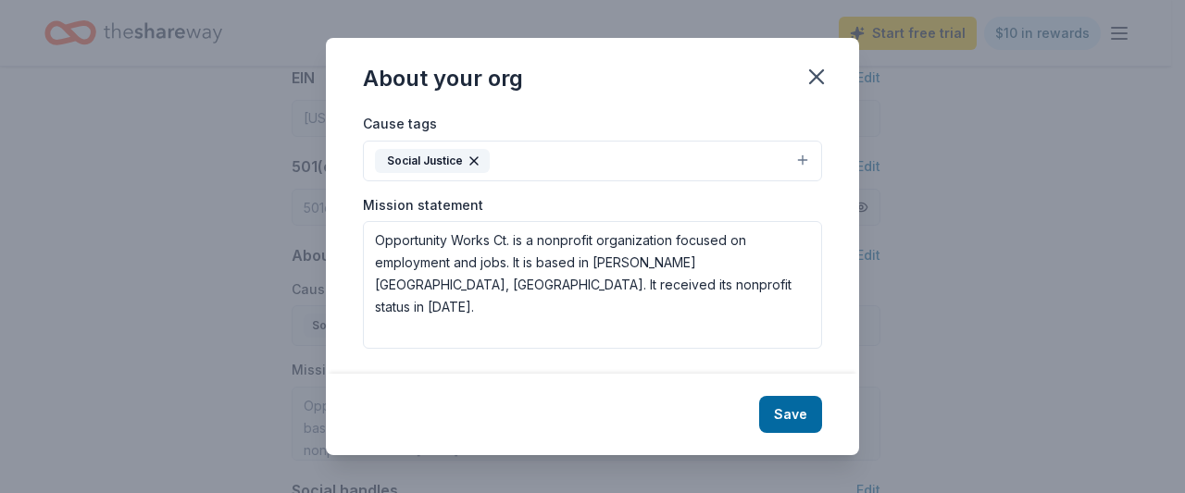
click at [474, 159] on icon "button" at bounding box center [474, 161] width 15 height 15
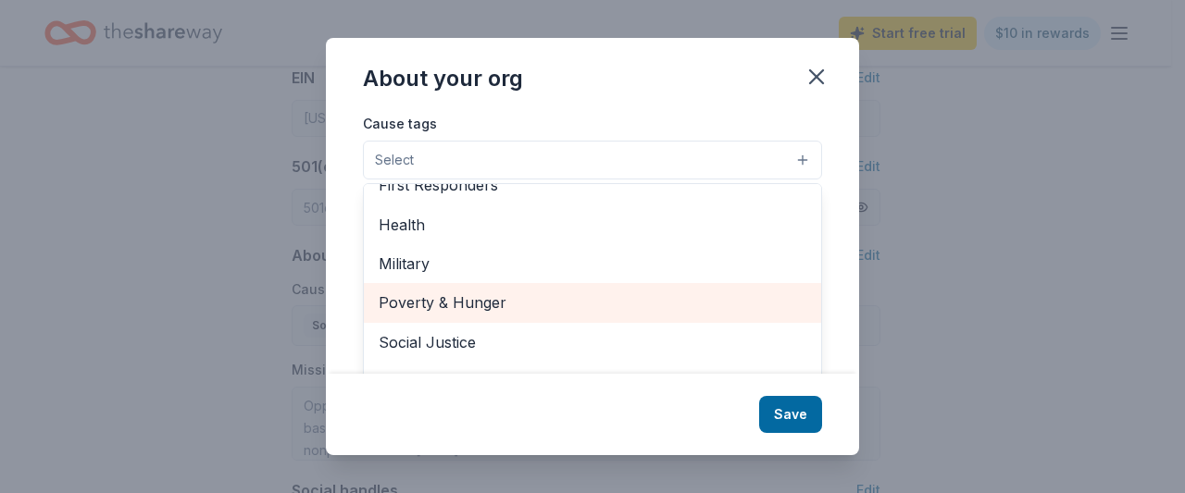
scroll to position [30, 0]
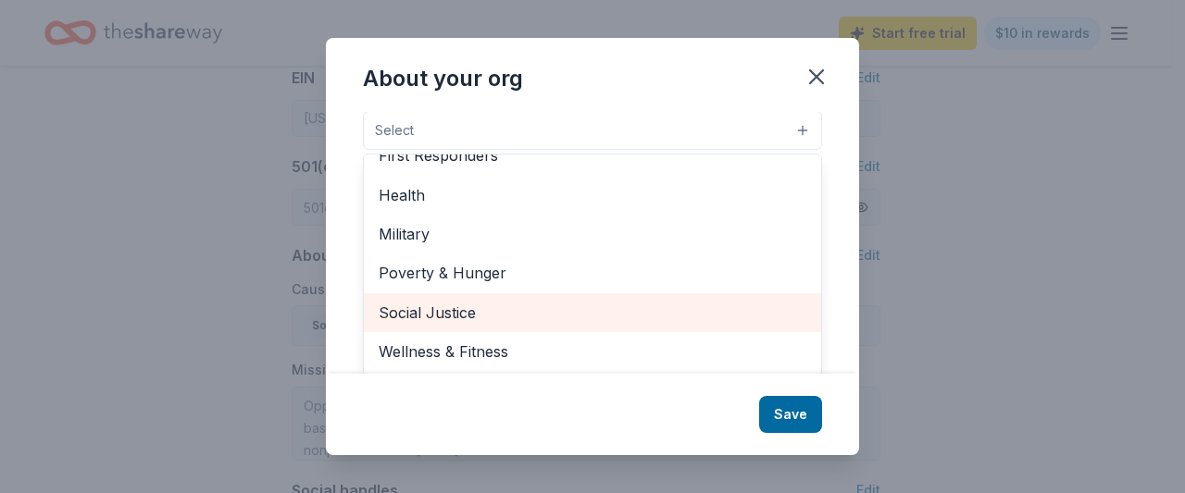
click at [467, 312] on span "Social Justice" at bounding box center [593, 313] width 428 height 24
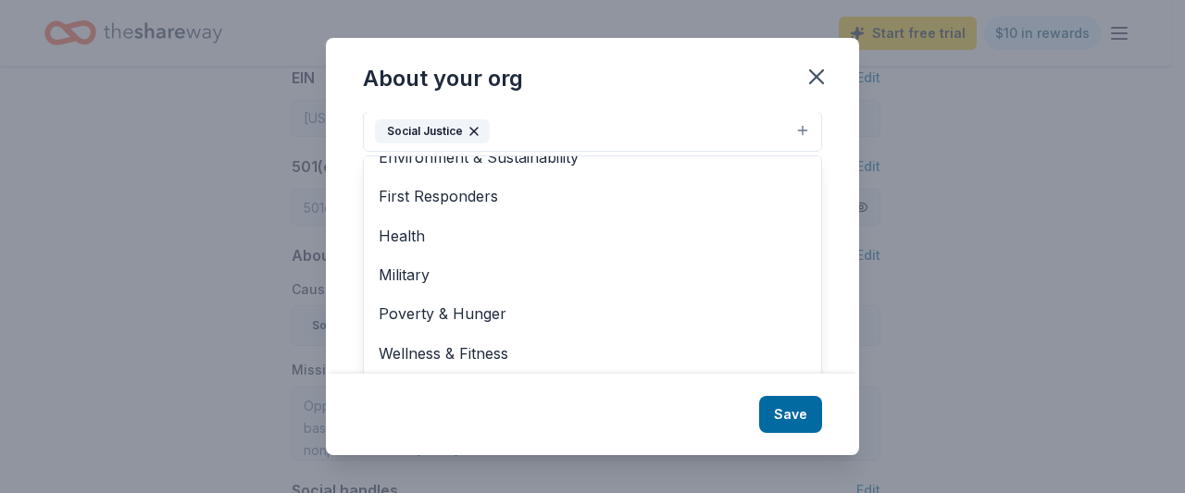
click at [789, 412] on div "About your org Cause tags Social Justice Animals Art & Culture Children Disaste…" at bounding box center [592, 246] width 533 height 417
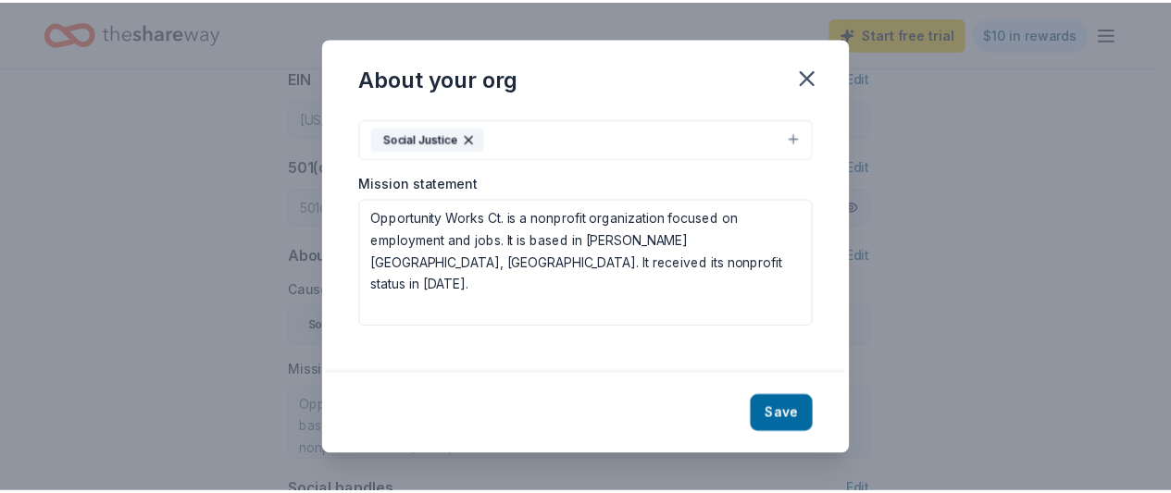
scroll to position [2, 0]
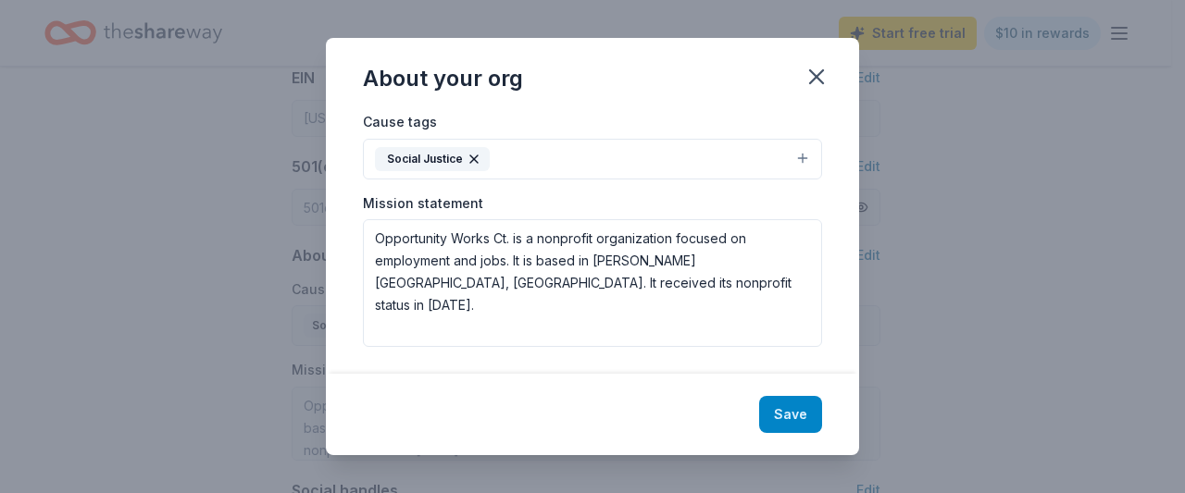
click at [804, 408] on button "Save" at bounding box center [790, 414] width 63 height 37
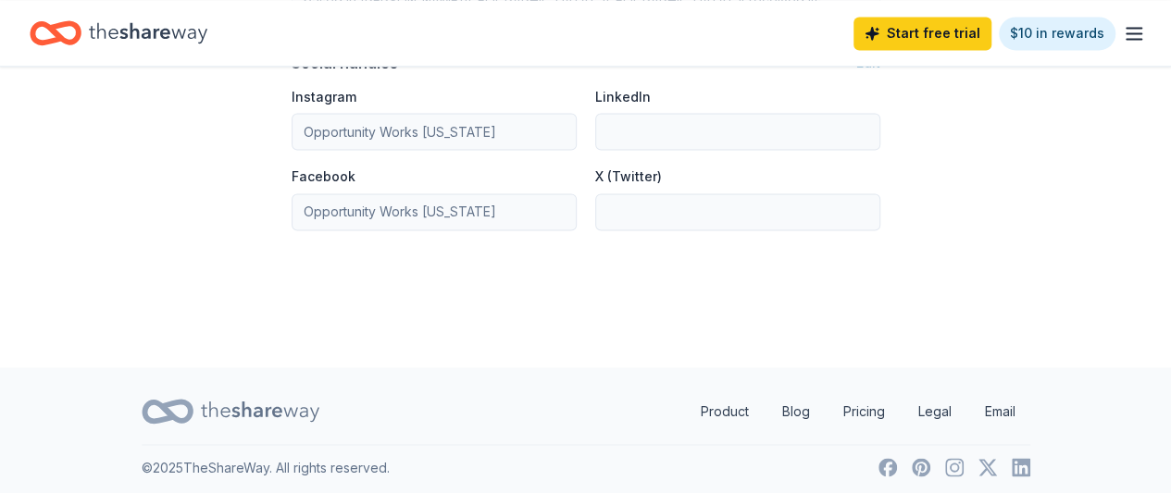
scroll to position [1355, 0]
click at [188, 27] on icon "Home" at bounding box center [148, 33] width 118 height 38
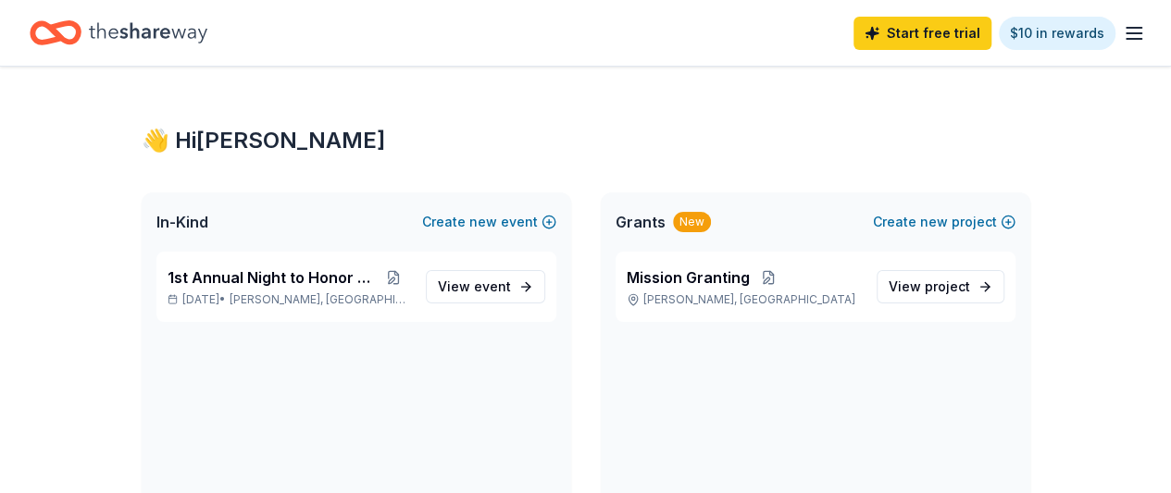
click at [1123, 35] on icon "button" at bounding box center [1134, 33] width 22 height 22
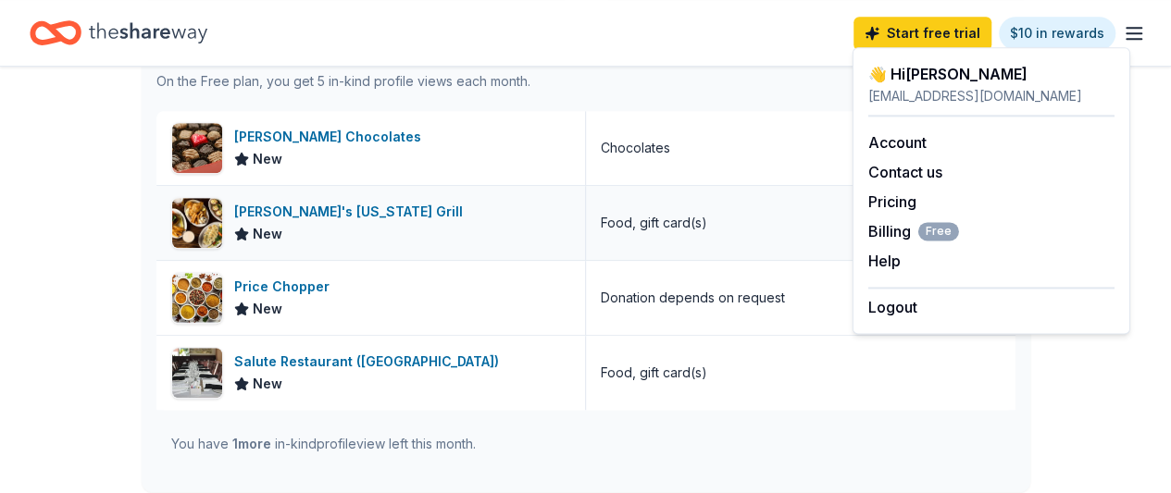
scroll to position [555, 0]
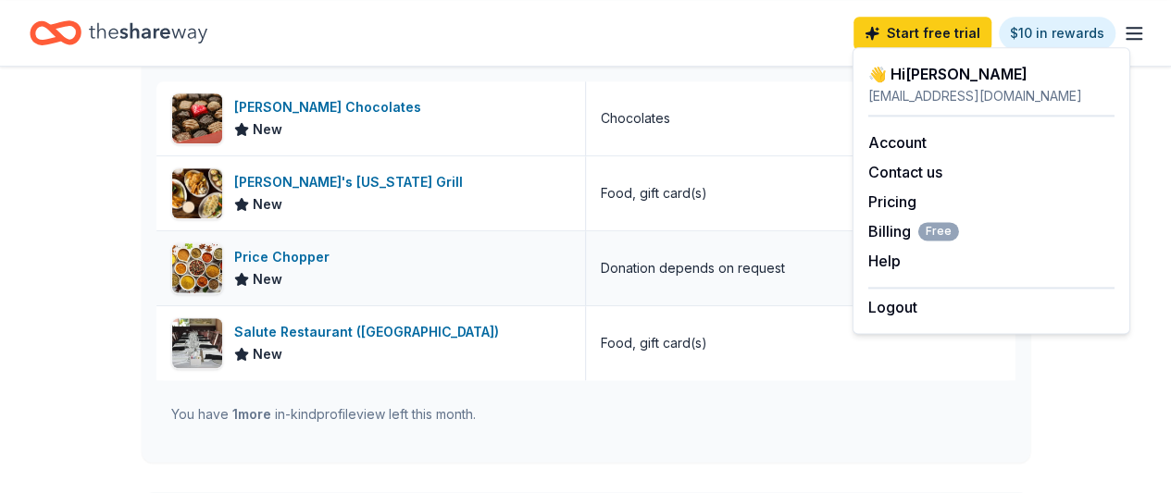
click at [198, 273] on img at bounding box center [197, 268] width 50 height 50
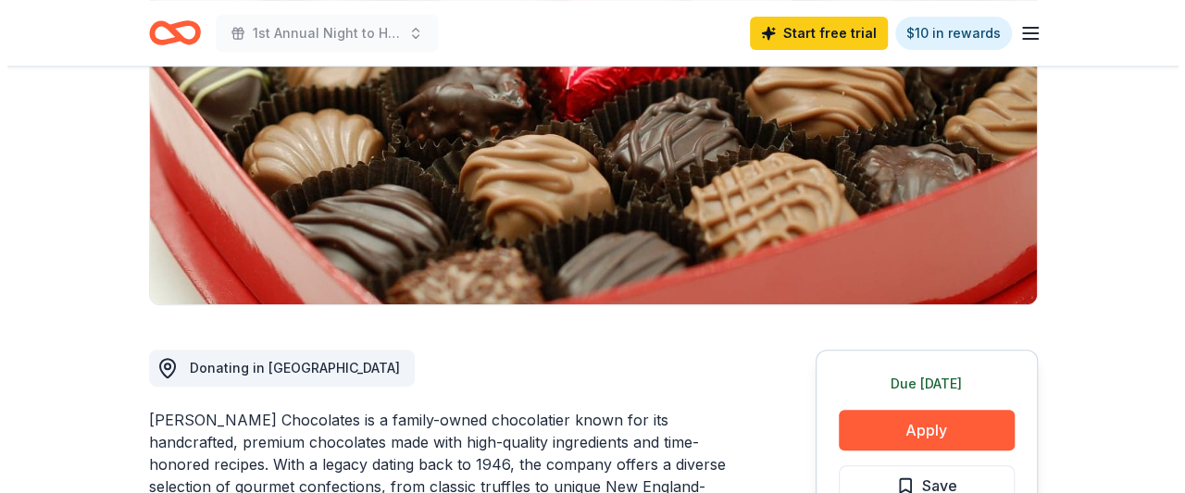
scroll to position [370, 0]
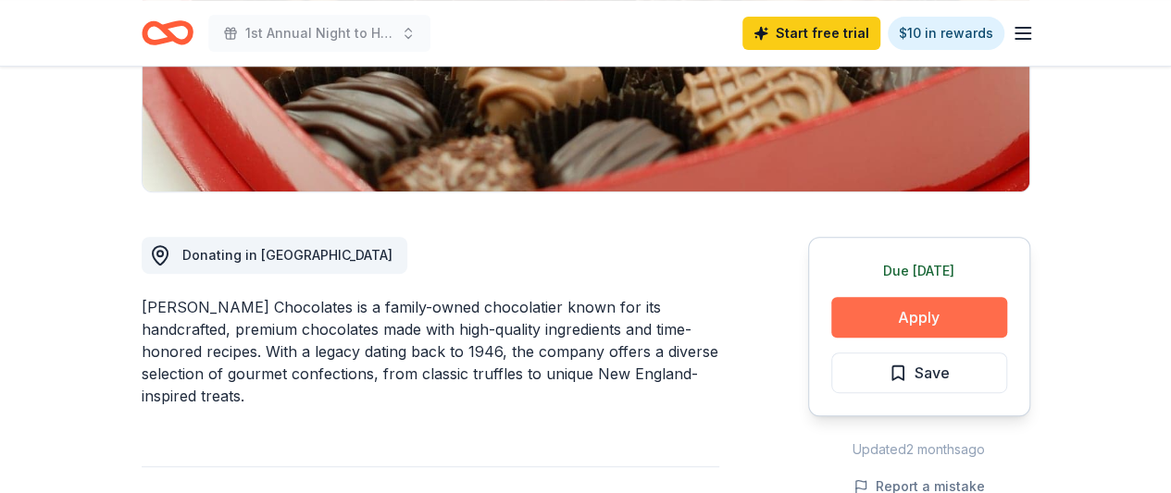
click at [886, 318] on button "Apply" at bounding box center [919, 317] width 176 height 41
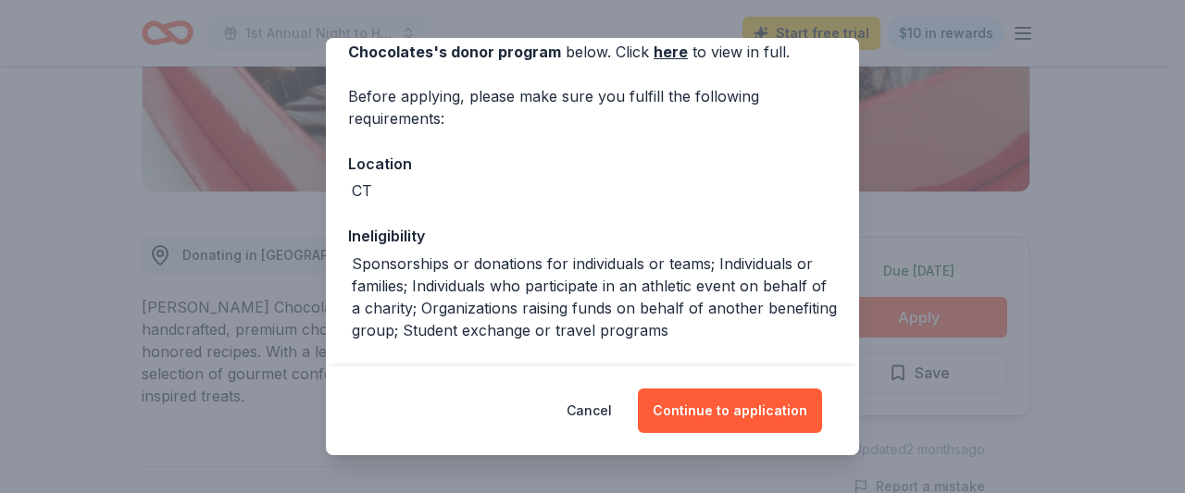
scroll to position [185, 0]
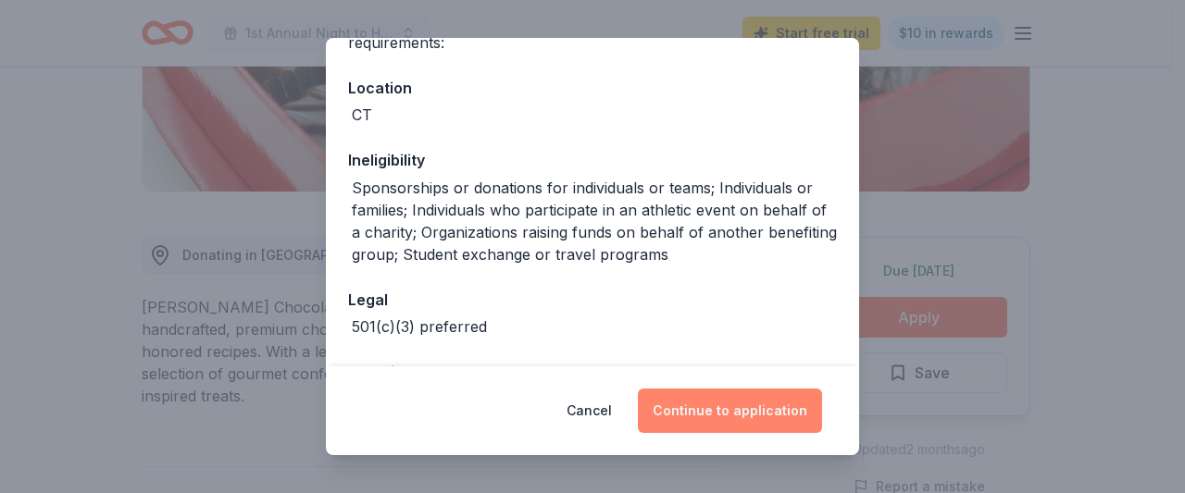
click at [711, 408] on button "Continue to application" at bounding box center [730, 411] width 184 height 44
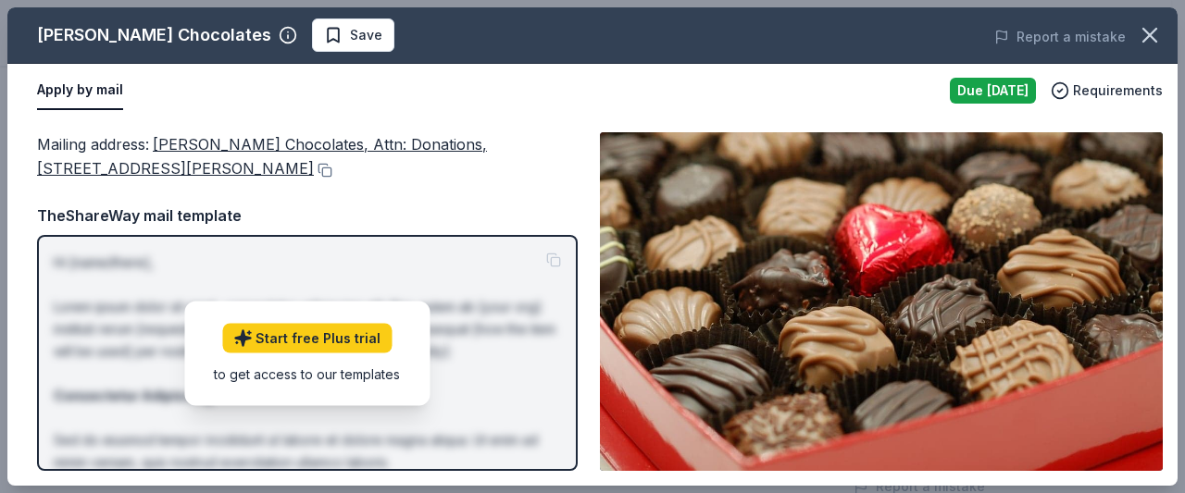
click at [979, 84] on div "Due [DATE]" at bounding box center [993, 91] width 86 height 26
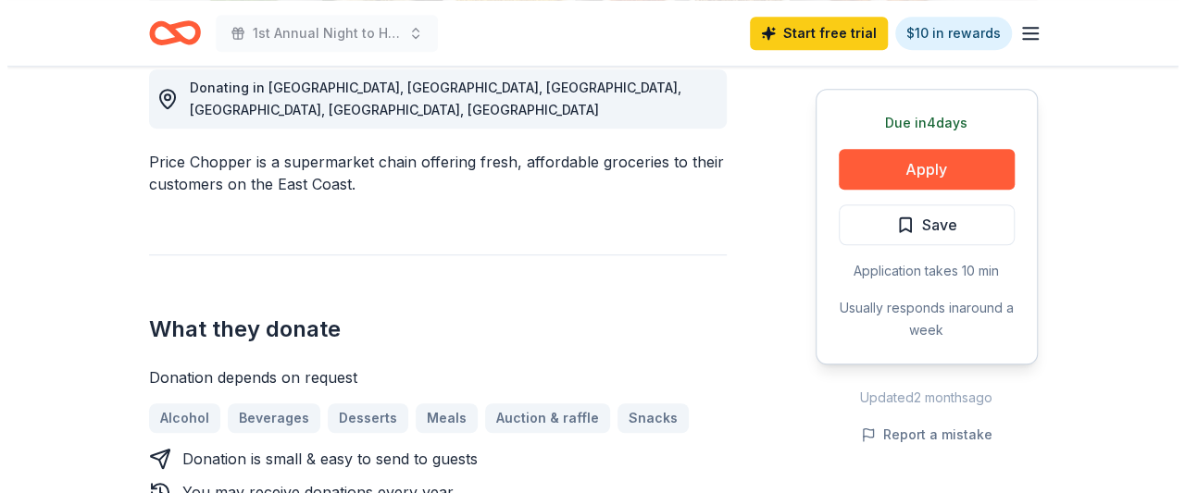
scroll to position [555, 0]
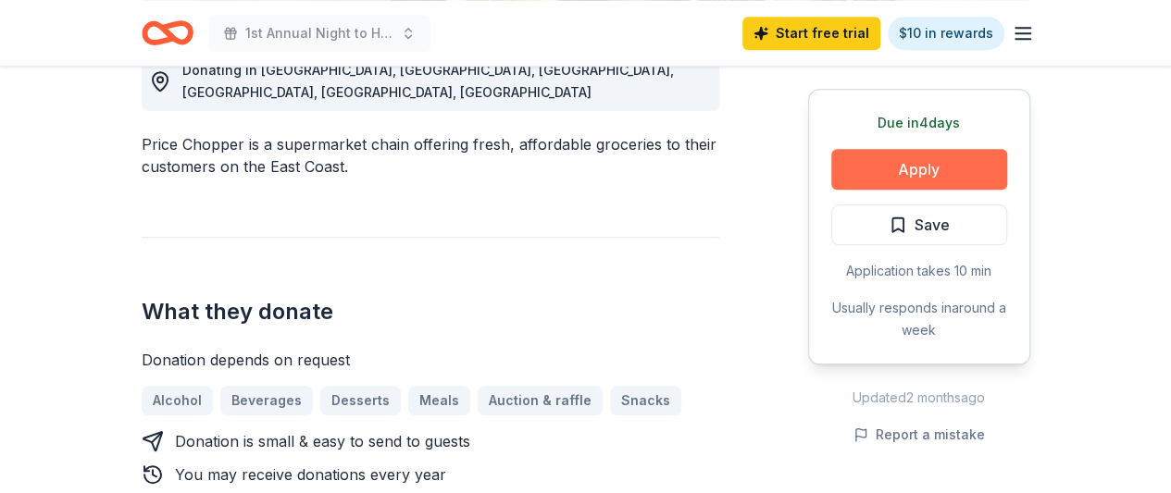
click at [915, 164] on button "Apply" at bounding box center [919, 169] width 176 height 41
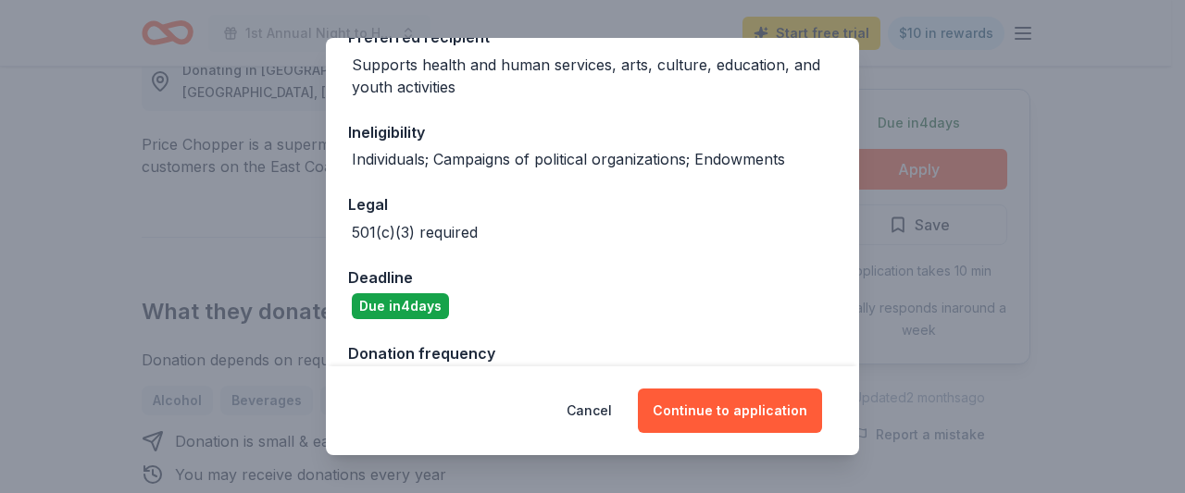
scroll to position [381, 0]
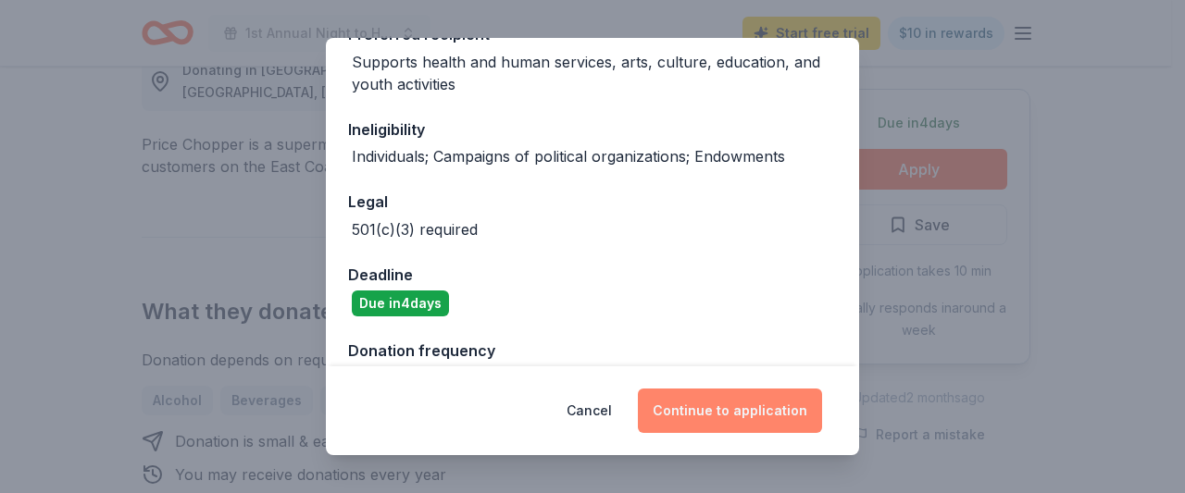
click at [721, 414] on button "Continue to application" at bounding box center [730, 411] width 184 height 44
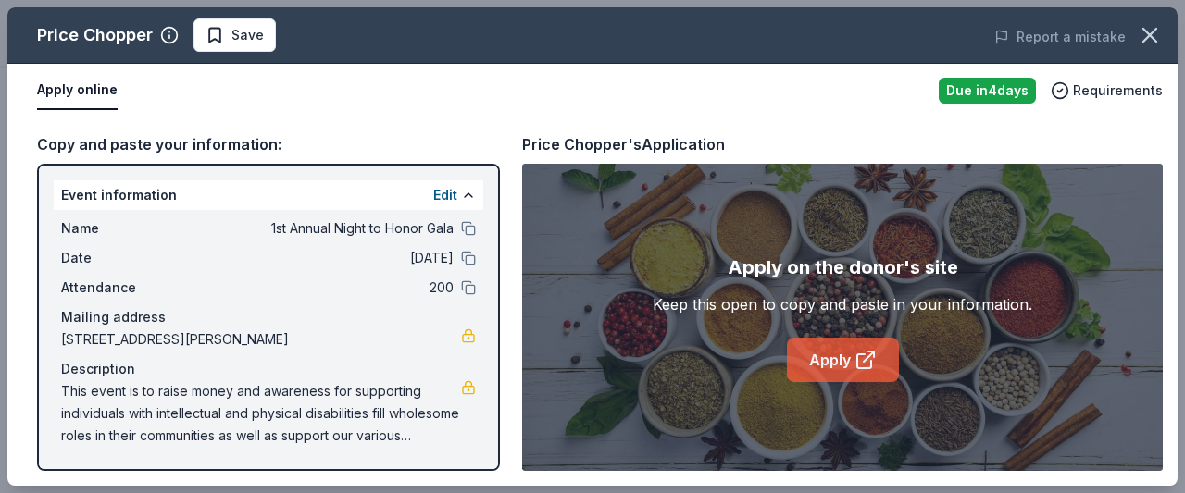
click at [832, 353] on link "Apply" at bounding box center [843, 360] width 112 height 44
